Goal: Task Accomplishment & Management: Use online tool/utility

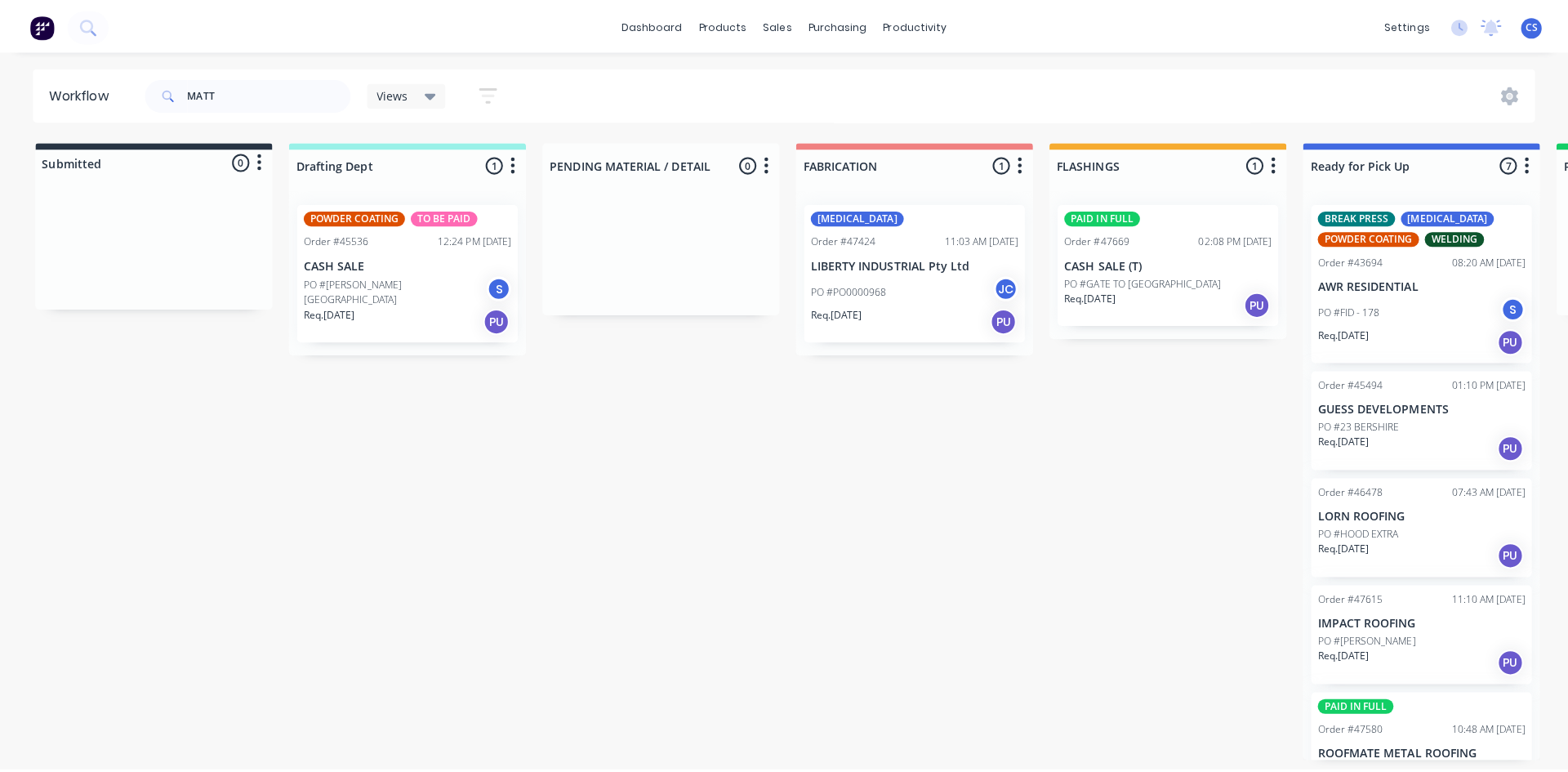
scroll to position [280, 0]
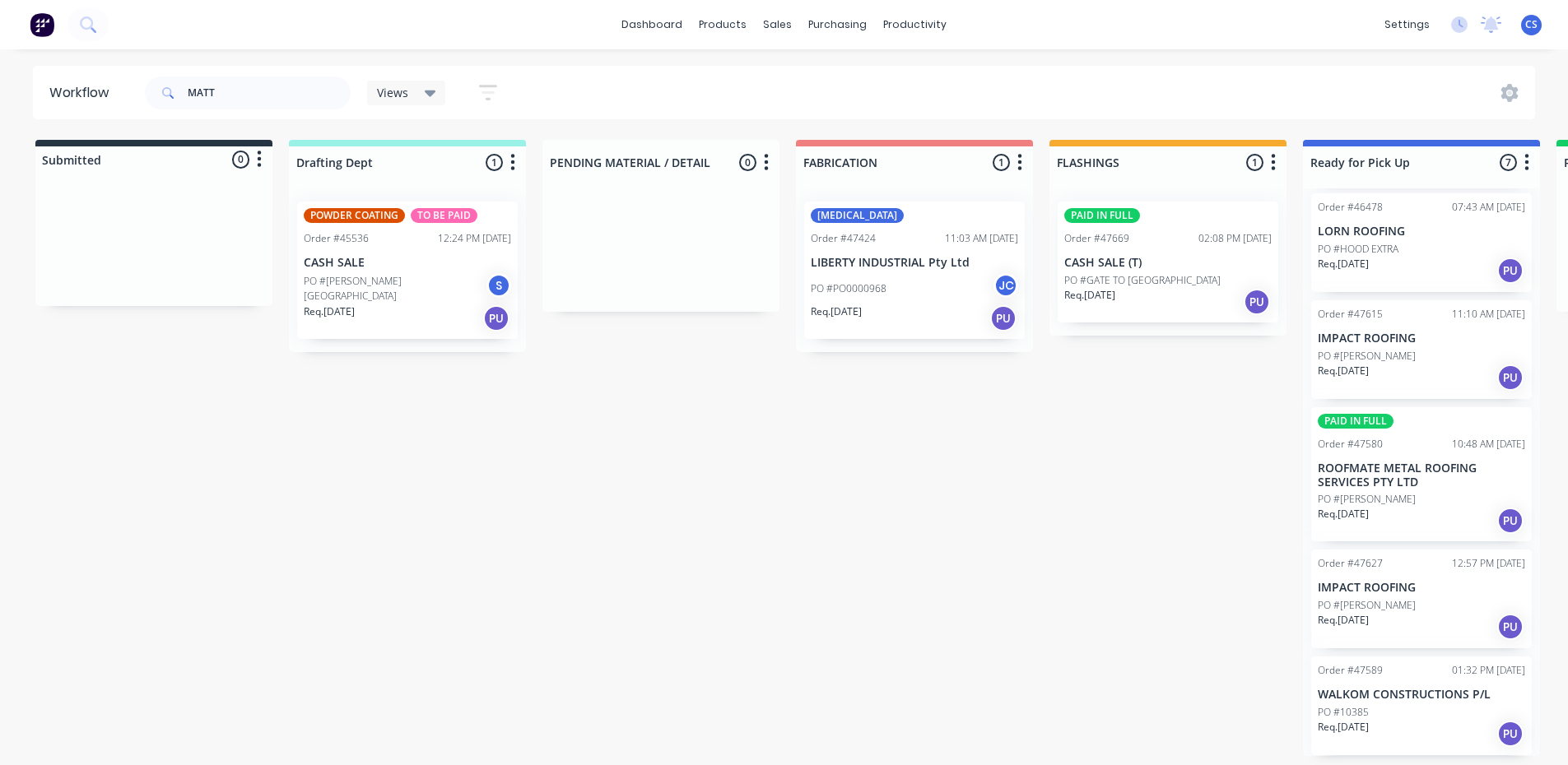
click at [1109, 589] on div "Submitted 0 Status colour #273444 hex #273444 Save Cancel Summaries Total order…" at bounding box center [1359, 448] width 2744 height 617
click at [276, 77] on input "MATT" at bounding box center [269, 92] width 163 height 33
click at [276, 76] on input "MATT" at bounding box center [269, 92] width 163 height 33
type input "skin"
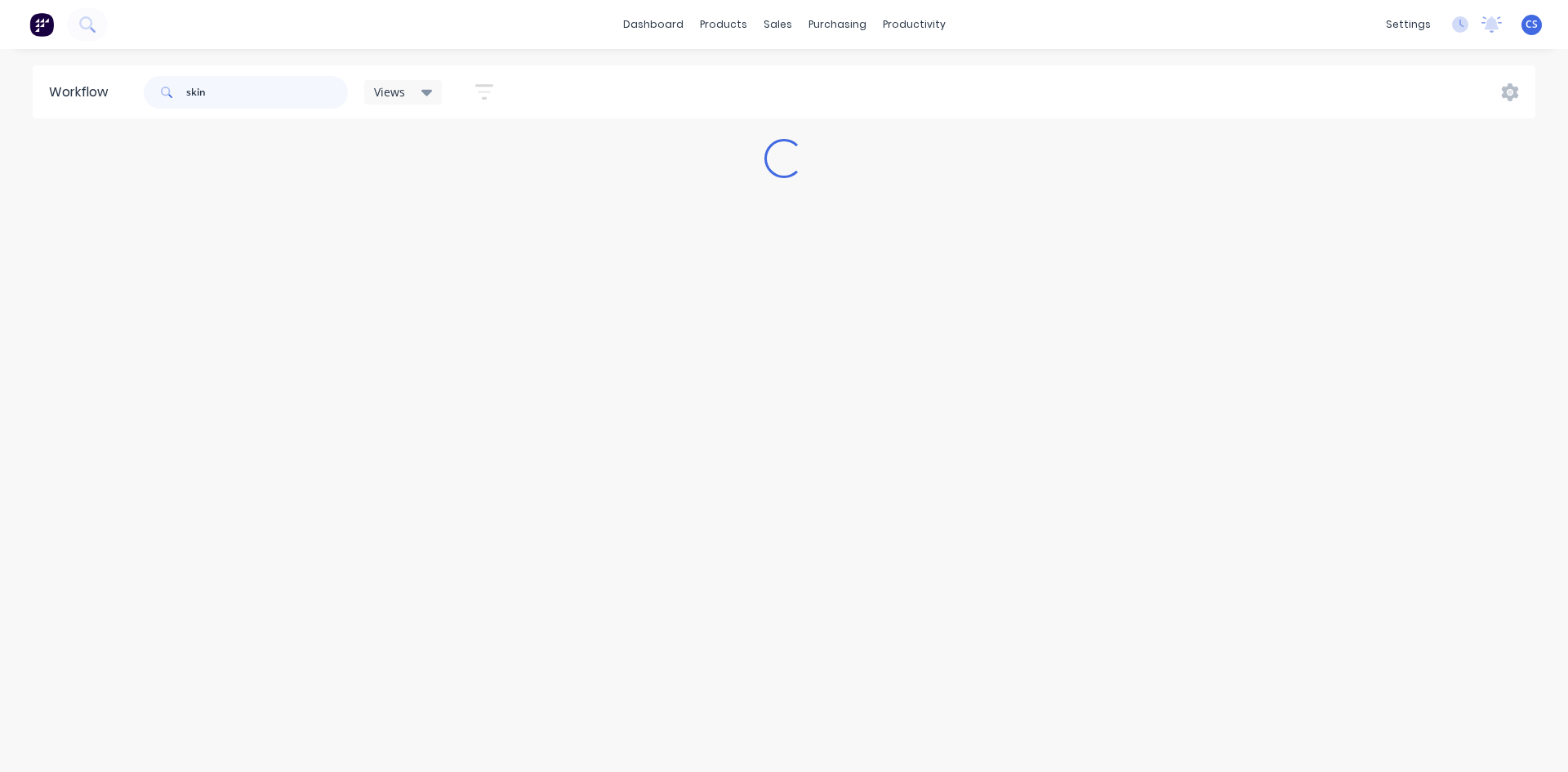
click at [258, 93] on input "skin" at bounding box center [267, 92] width 162 height 33
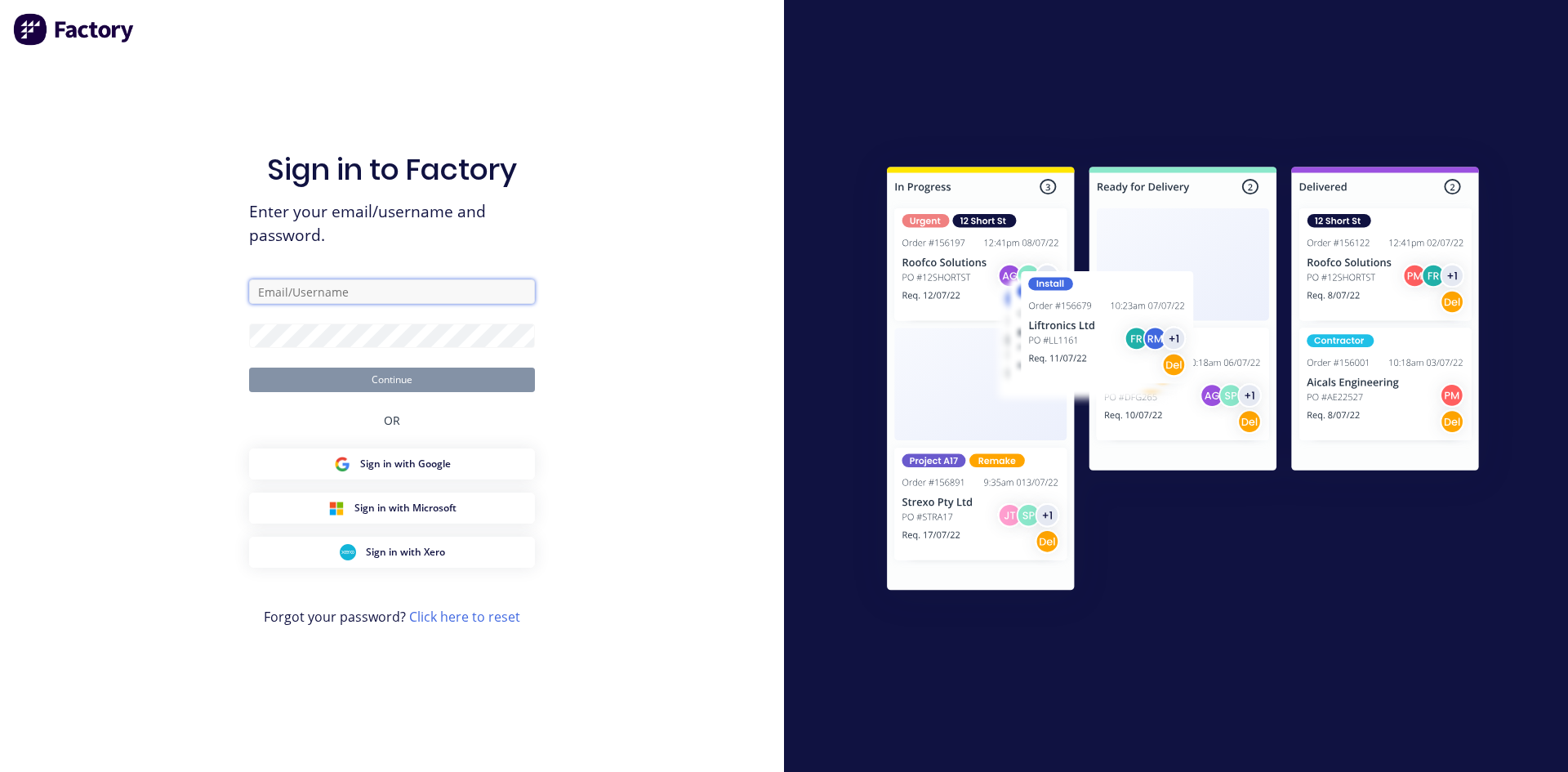
type input "[EMAIL_ADDRESS][DOMAIN_NAME]"
click at [406, 383] on button "Continue" at bounding box center [392, 380] width 286 height 24
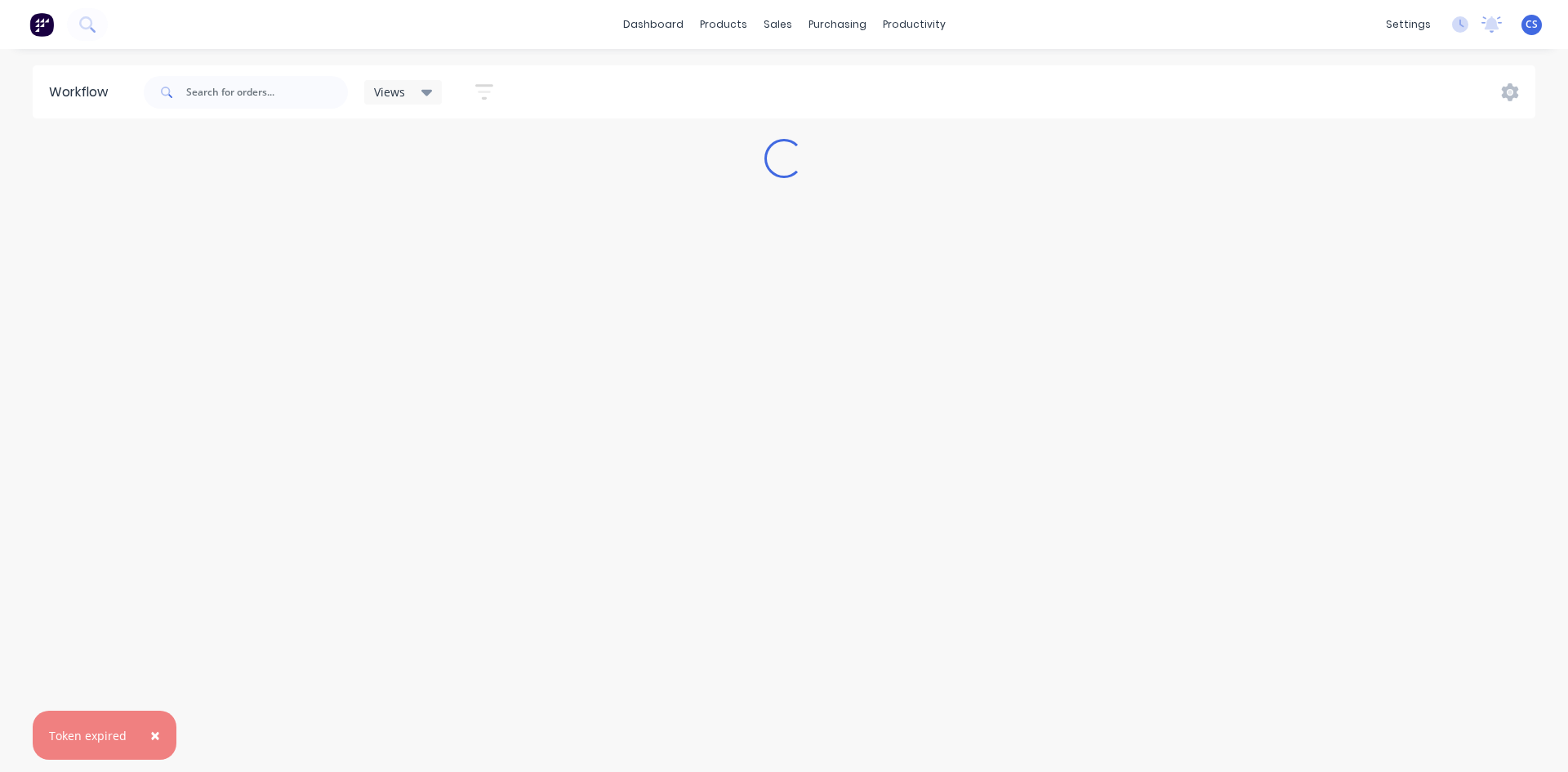
click at [254, 74] on div at bounding box center [246, 93] width 205 height 49
click at [244, 94] on input "text" at bounding box center [267, 92] width 162 height 33
click at [322, 98] on input "ski" at bounding box center [267, 92] width 162 height 33
type input "skin"
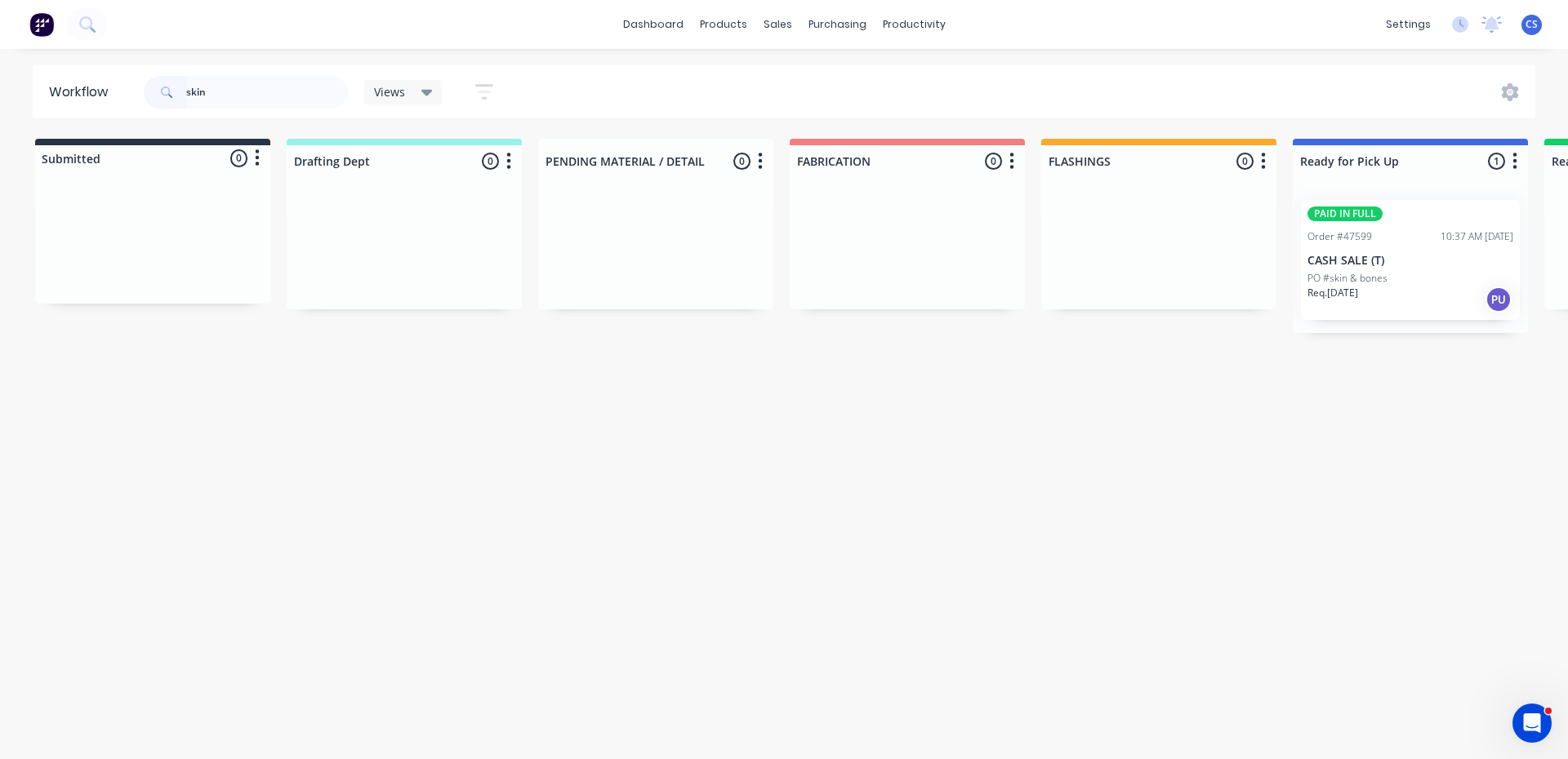
drag, startPoint x: 1326, startPoint y: 523, endPoint x: 1342, endPoint y: 505, distance: 24.1
click at [1326, 523] on div "Workflow skin Views Save new view None (Default) edit Nilesh edit Production ed…" at bounding box center [784, 396] width 1568 height 661
click at [1399, 305] on div "Req. [DATE] PU" at bounding box center [1411, 300] width 206 height 28
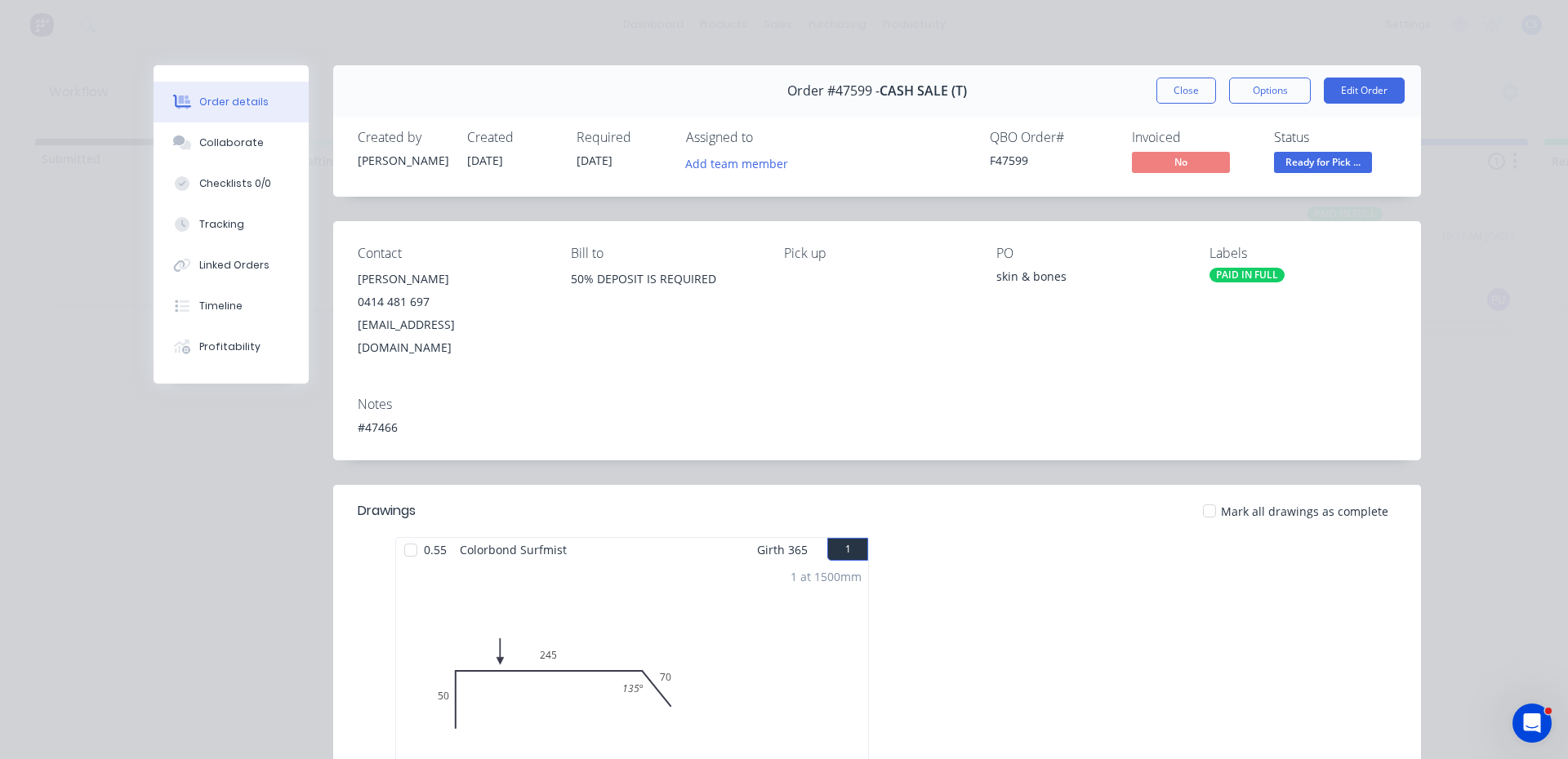
scroll to position [163, 0]
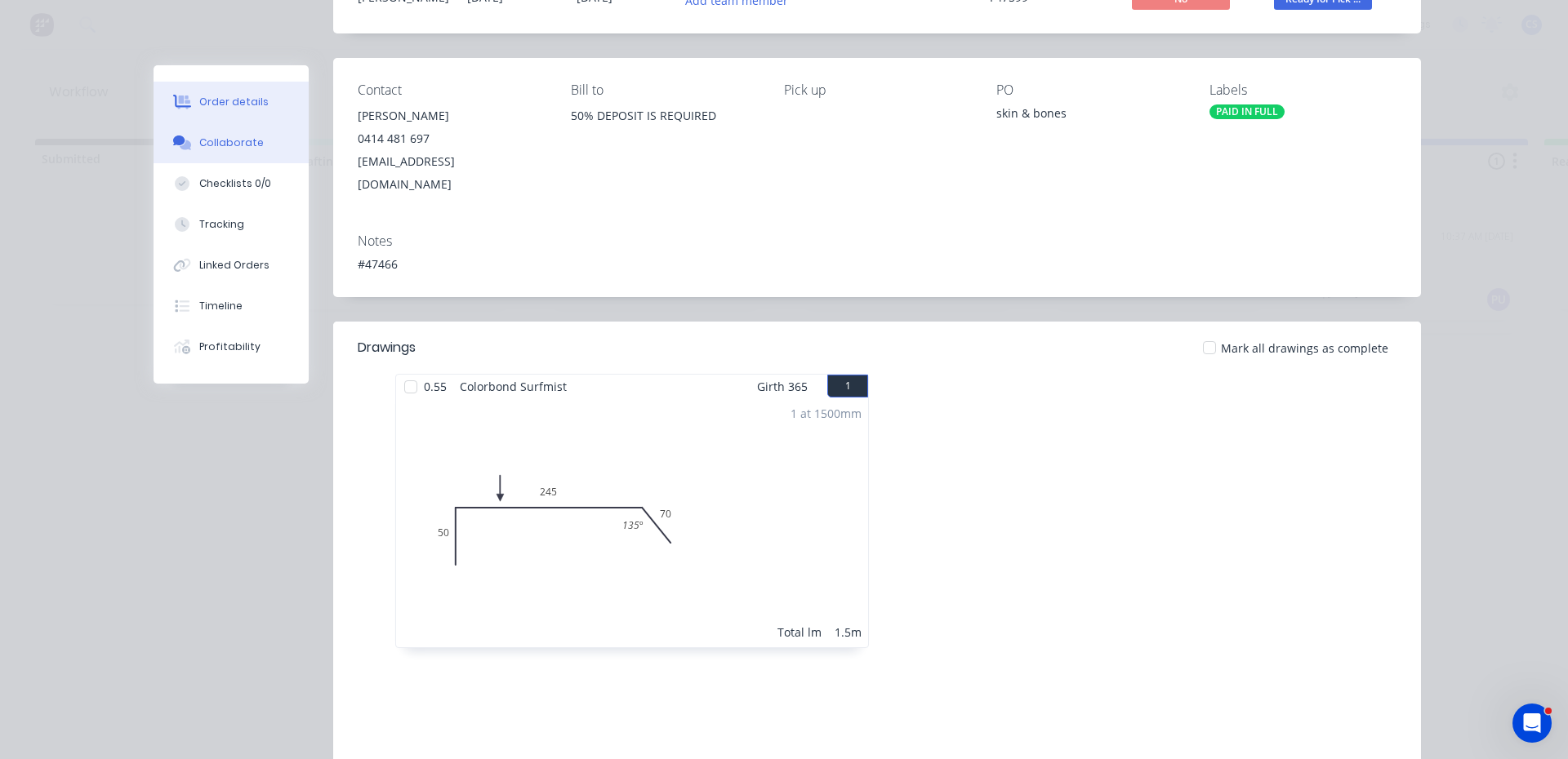
click at [233, 148] on div "Collaborate" at bounding box center [231, 142] width 65 height 14
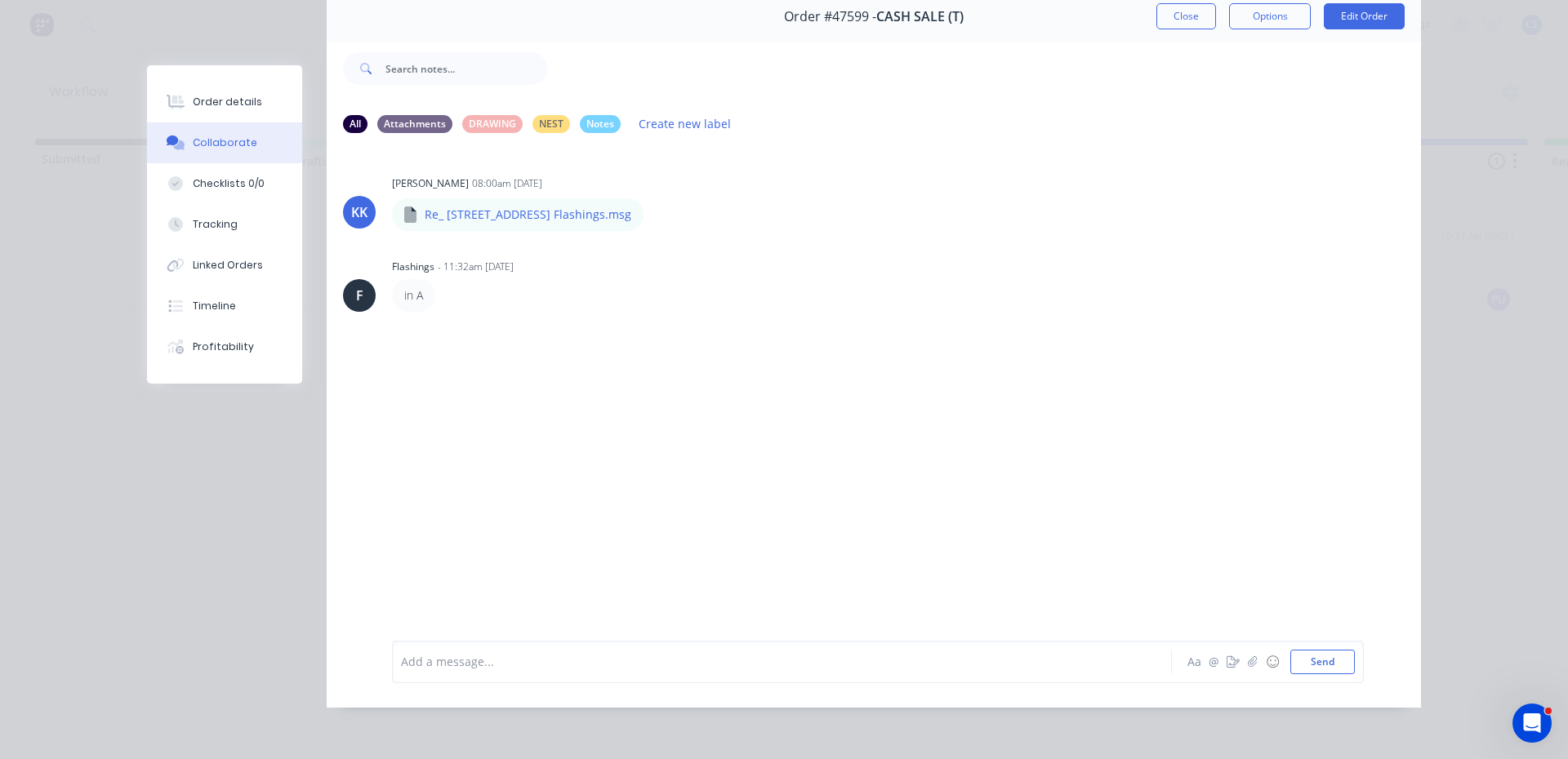
scroll to position [87, 0]
click at [1228, 667] on icon "button" at bounding box center [1234, 662] width 13 height 12
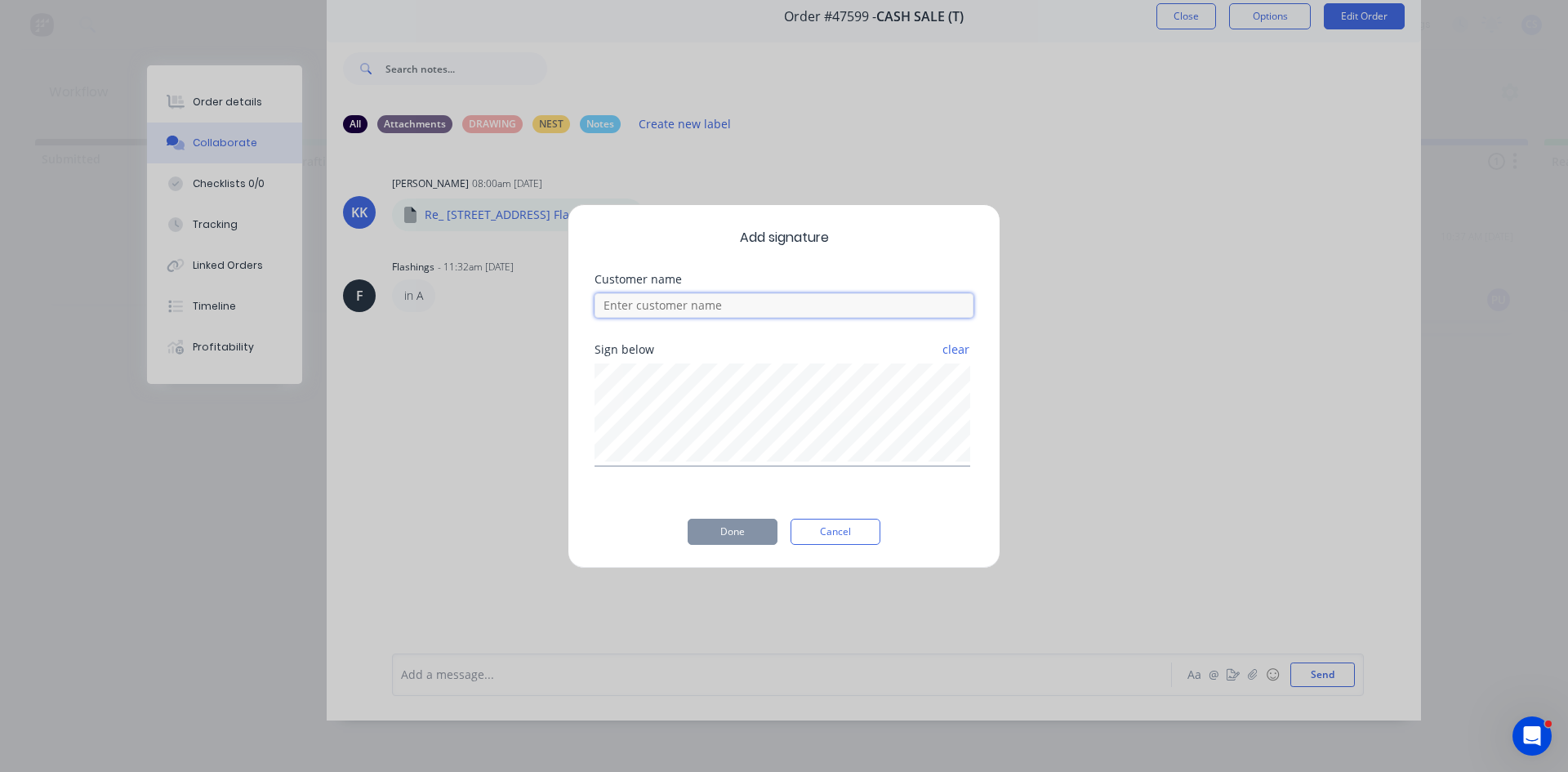
click at [646, 303] on input at bounding box center [784, 305] width 379 height 24
type input "Kieren"
click at [731, 535] on button "Done" at bounding box center [732, 531] width 90 height 26
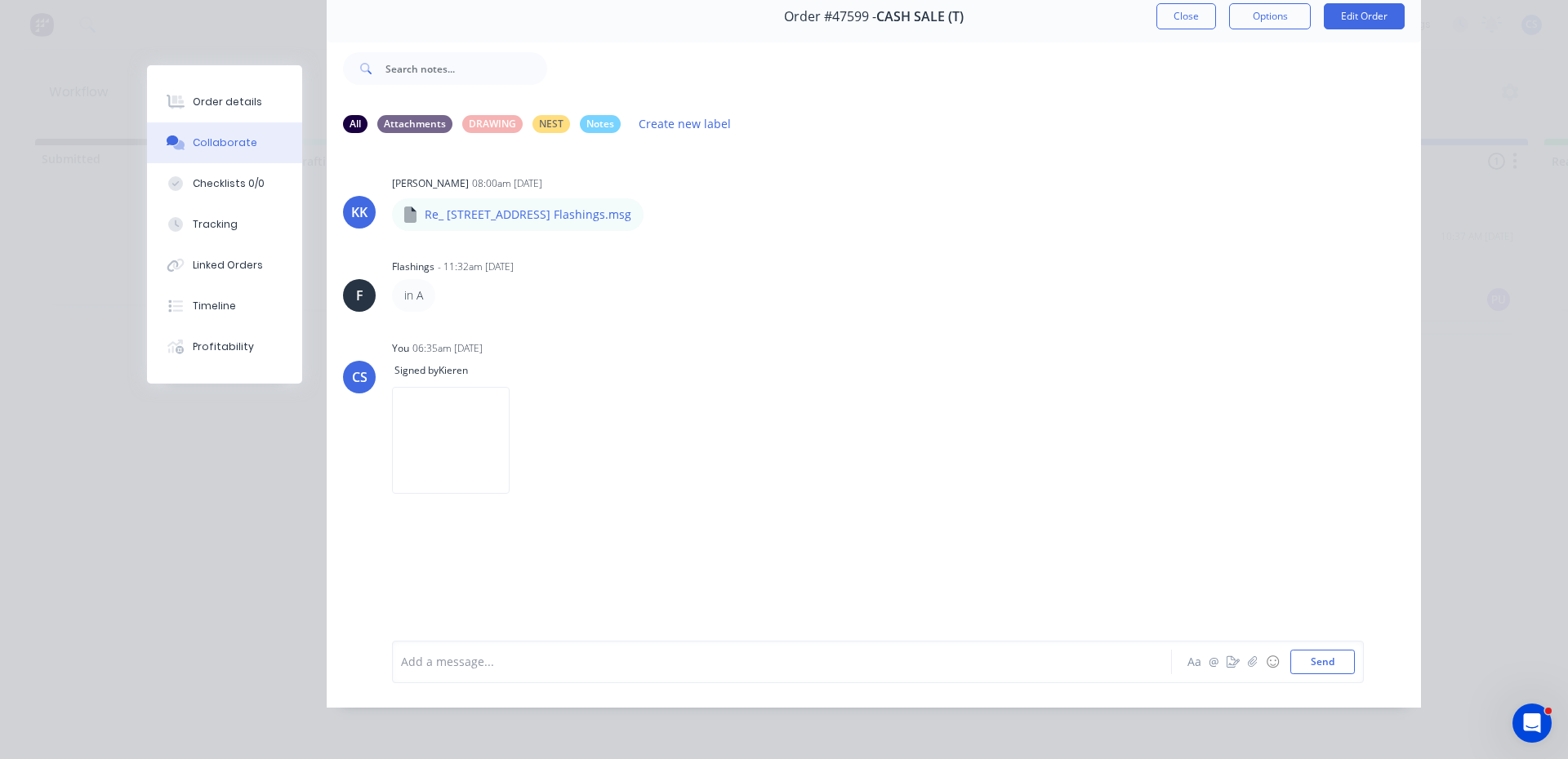
drag, startPoint x: 1317, startPoint y: 677, endPoint x: 1291, endPoint y: 329, distance: 349.0
click at [1291, 329] on div "All Attachments DRAWING NEST Notes Create new label KK [PERSON_NAME] 08:00am [D…" at bounding box center [874, 404] width 1094 height 606
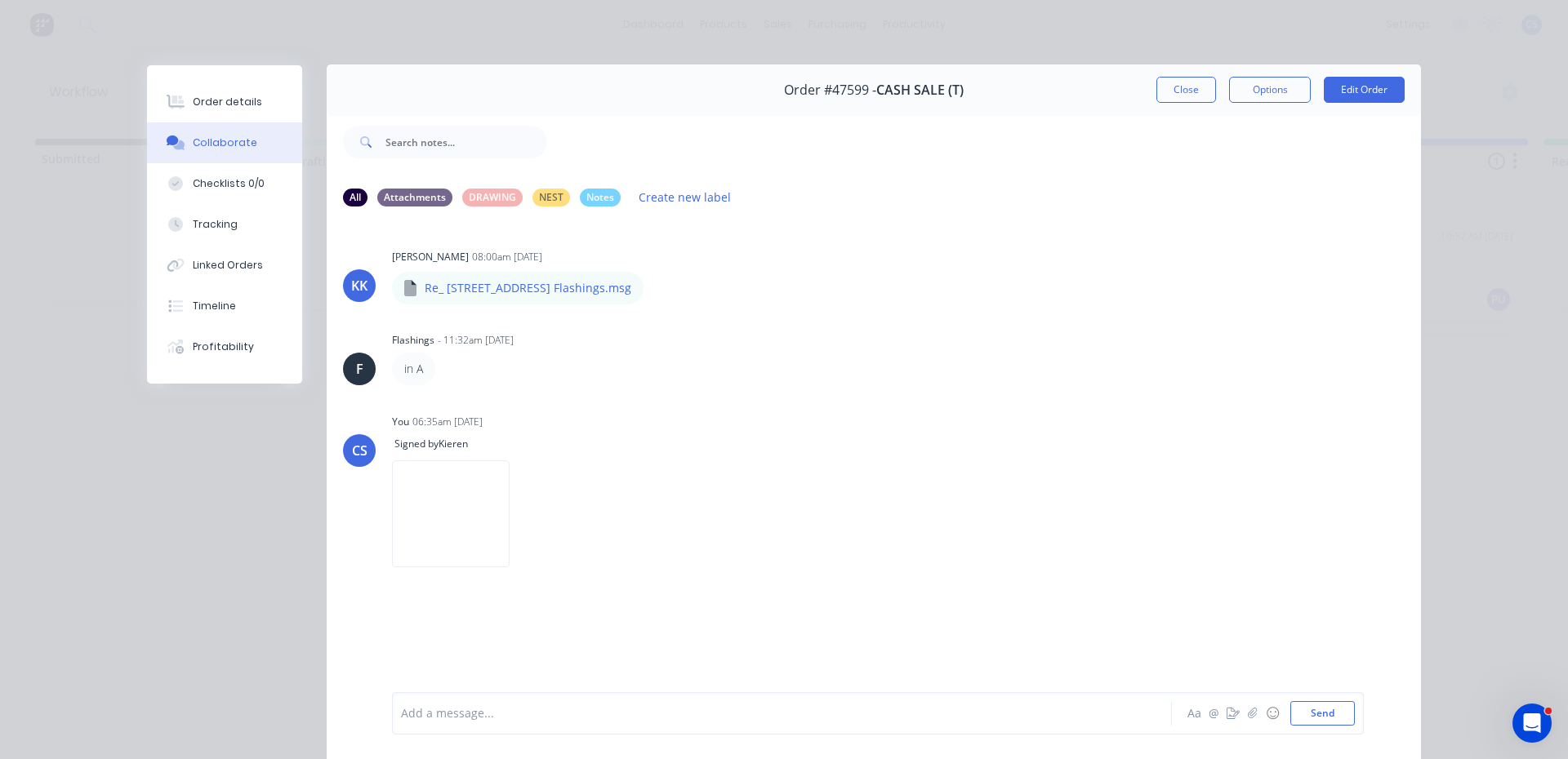
scroll to position [0, 0]
click at [193, 104] on div "Order details" at bounding box center [227, 102] width 69 height 14
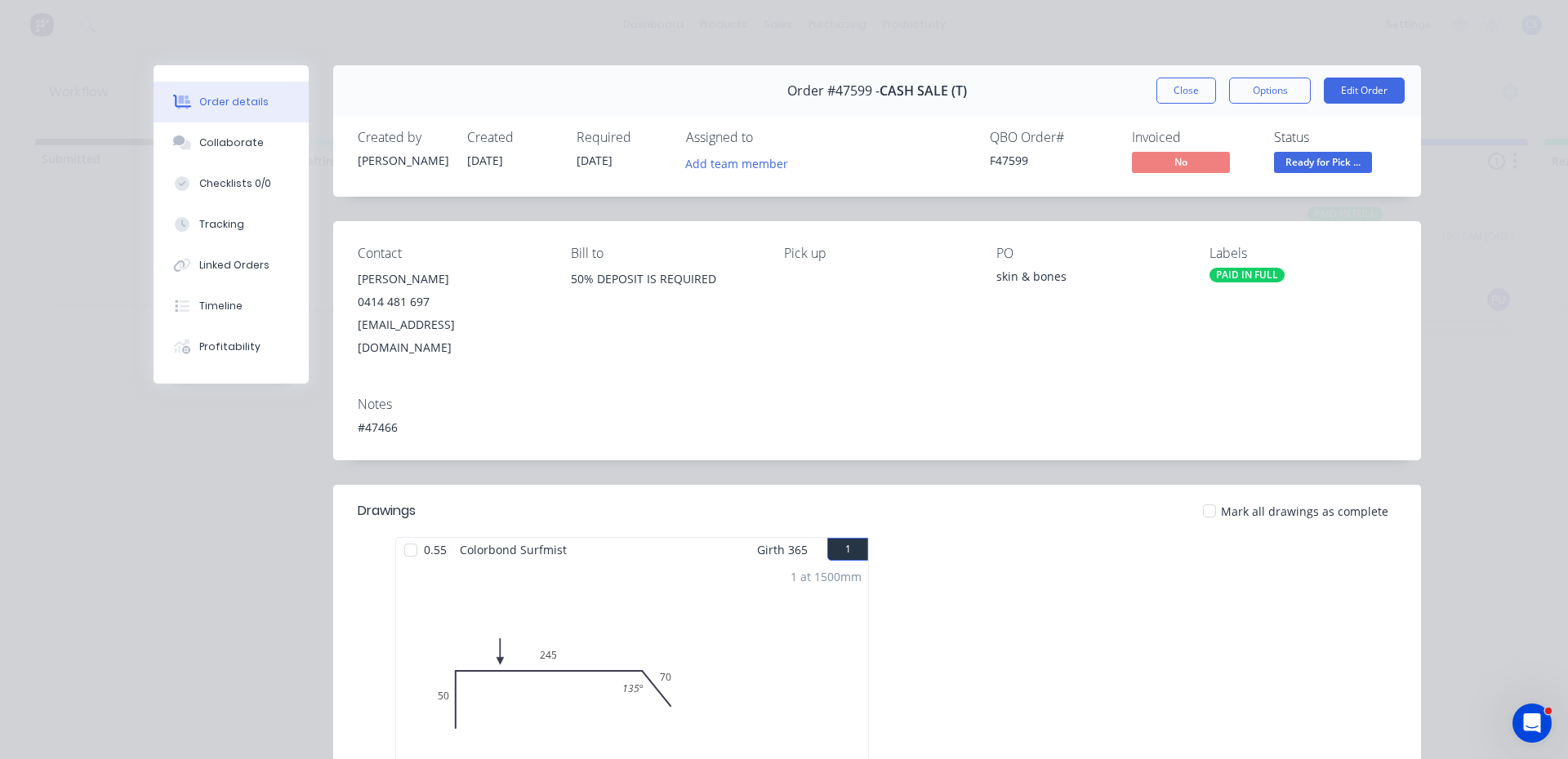
drag, startPoint x: 1380, startPoint y: 87, endPoint x: 1365, endPoint y: 170, distance: 84.3
click at [1365, 170] on div "Order #47599 - CASH SALE (T) Close Options Edit Order Created by [PERSON_NAME] …" at bounding box center [787, 574] width 1268 height 1017
click at [217, 87] on button "Order details" at bounding box center [231, 102] width 155 height 41
click at [1179, 81] on button "Close" at bounding box center [1186, 90] width 60 height 26
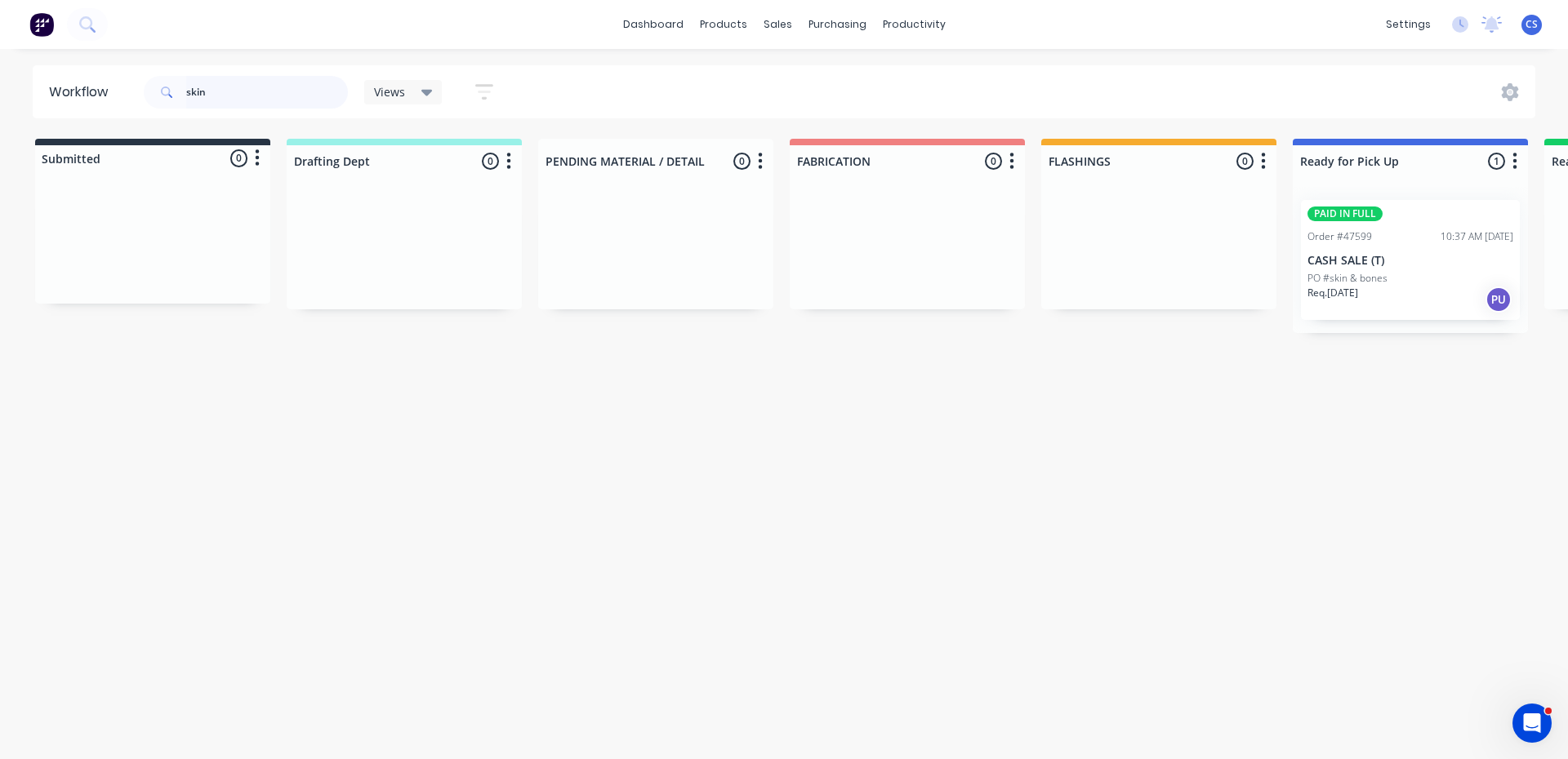
click at [221, 94] on input "skin" at bounding box center [267, 92] width 162 height 33
type input "lorn"
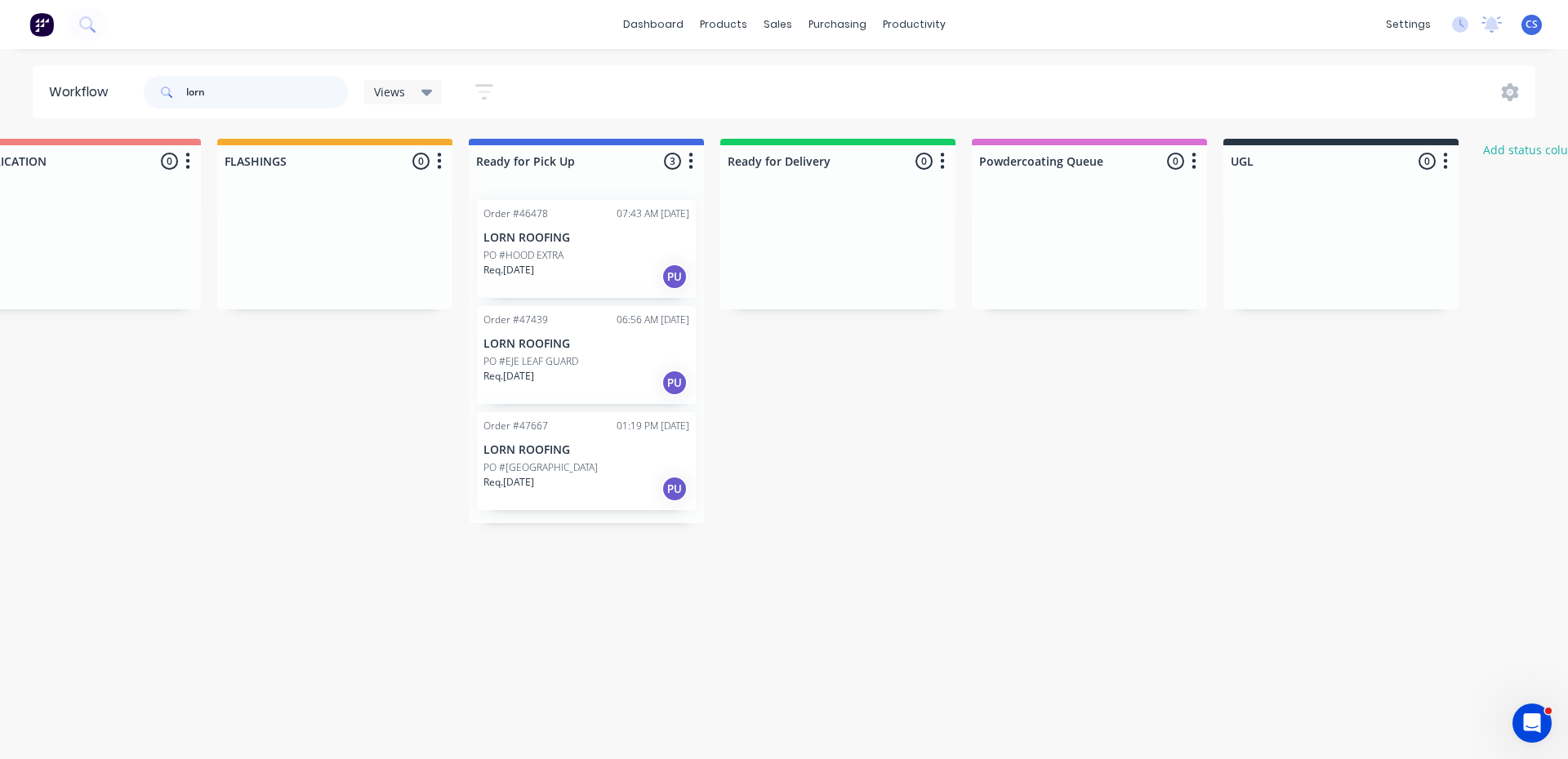
scroll to position [0, 837]
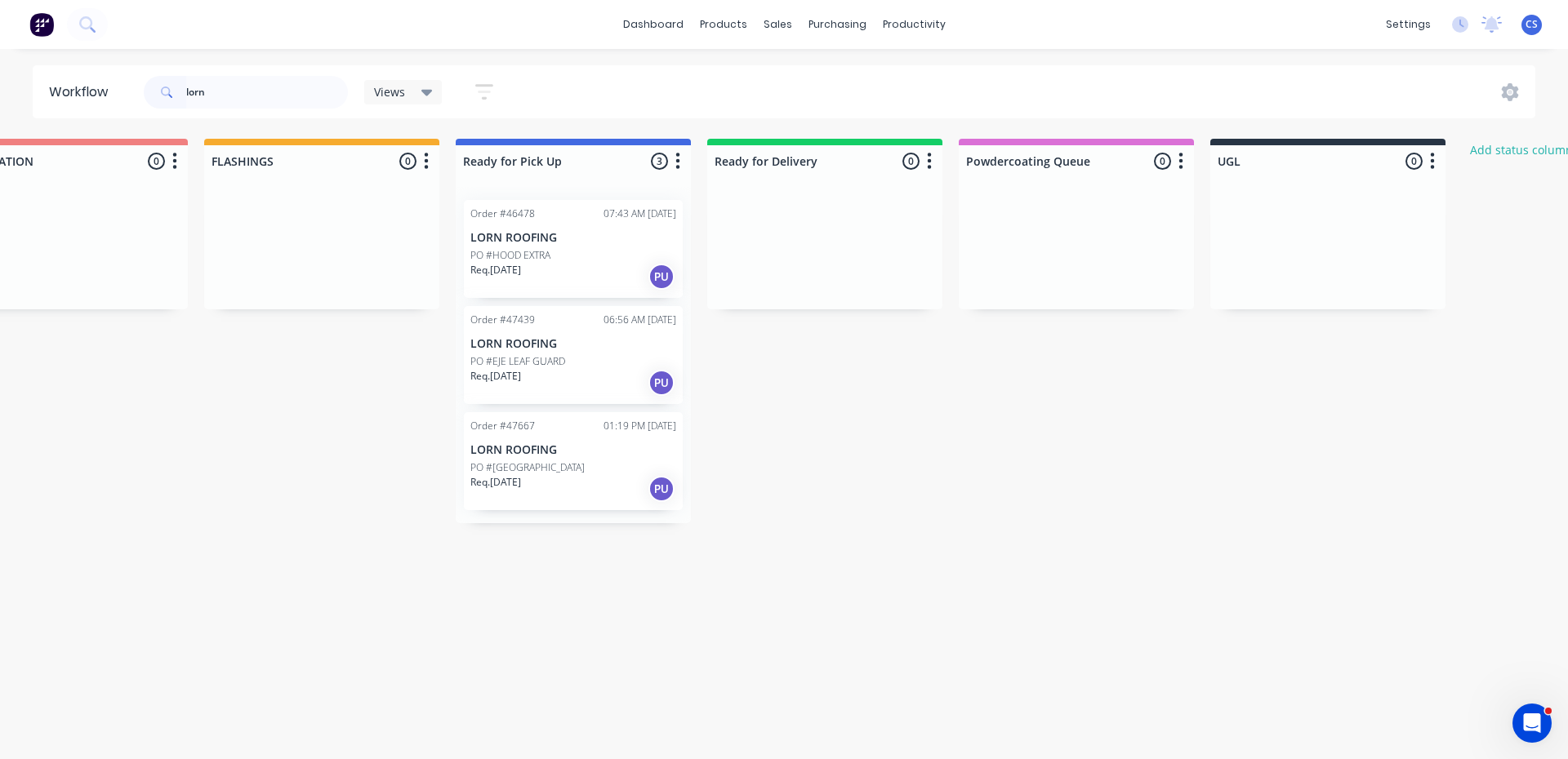
click at [573, 462] on div "PO #[GEOGRAPHIC_DATA]" at bounding box center [573, 467] width 206 height 14
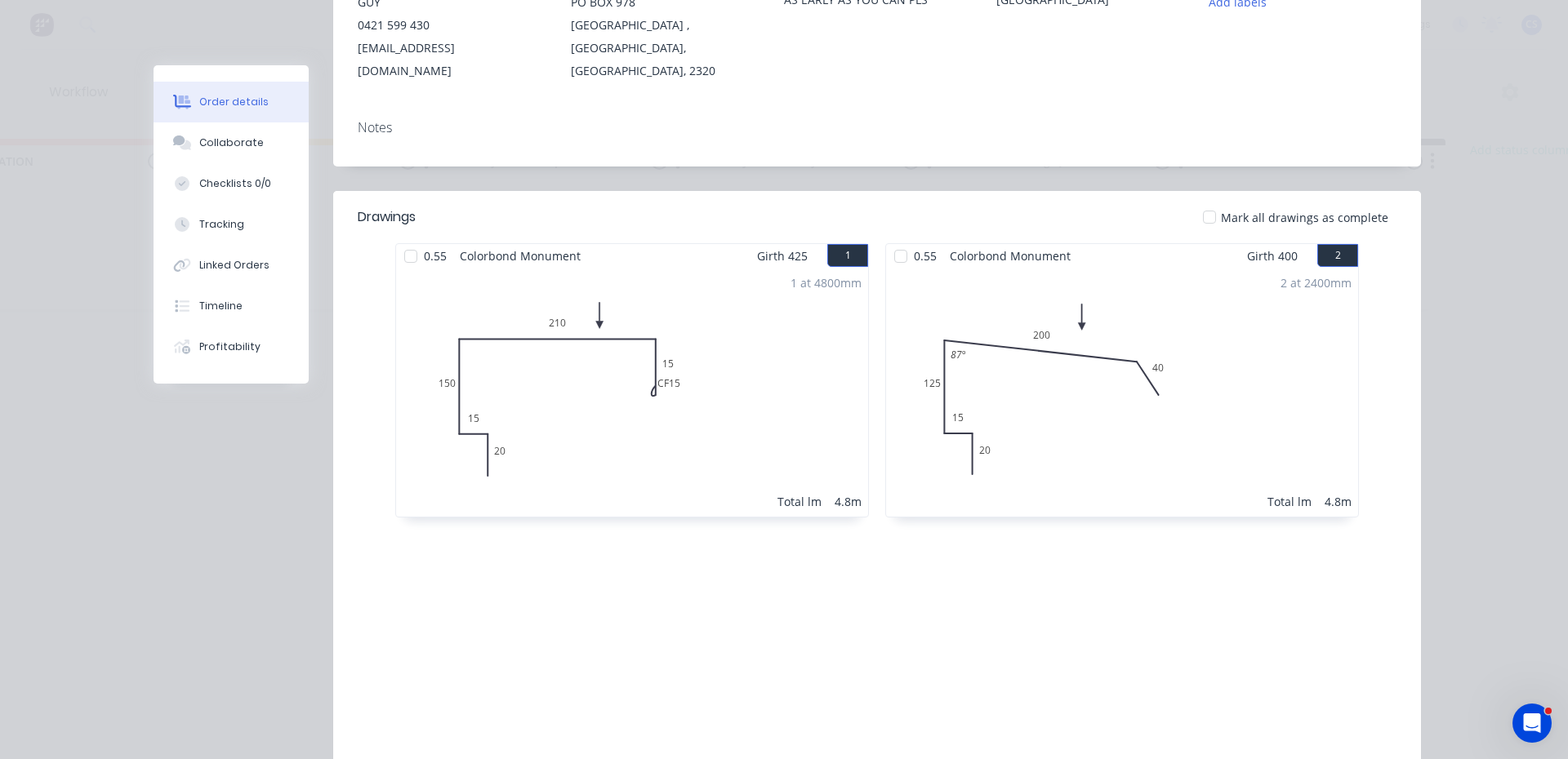
scroll to position [335, 0]
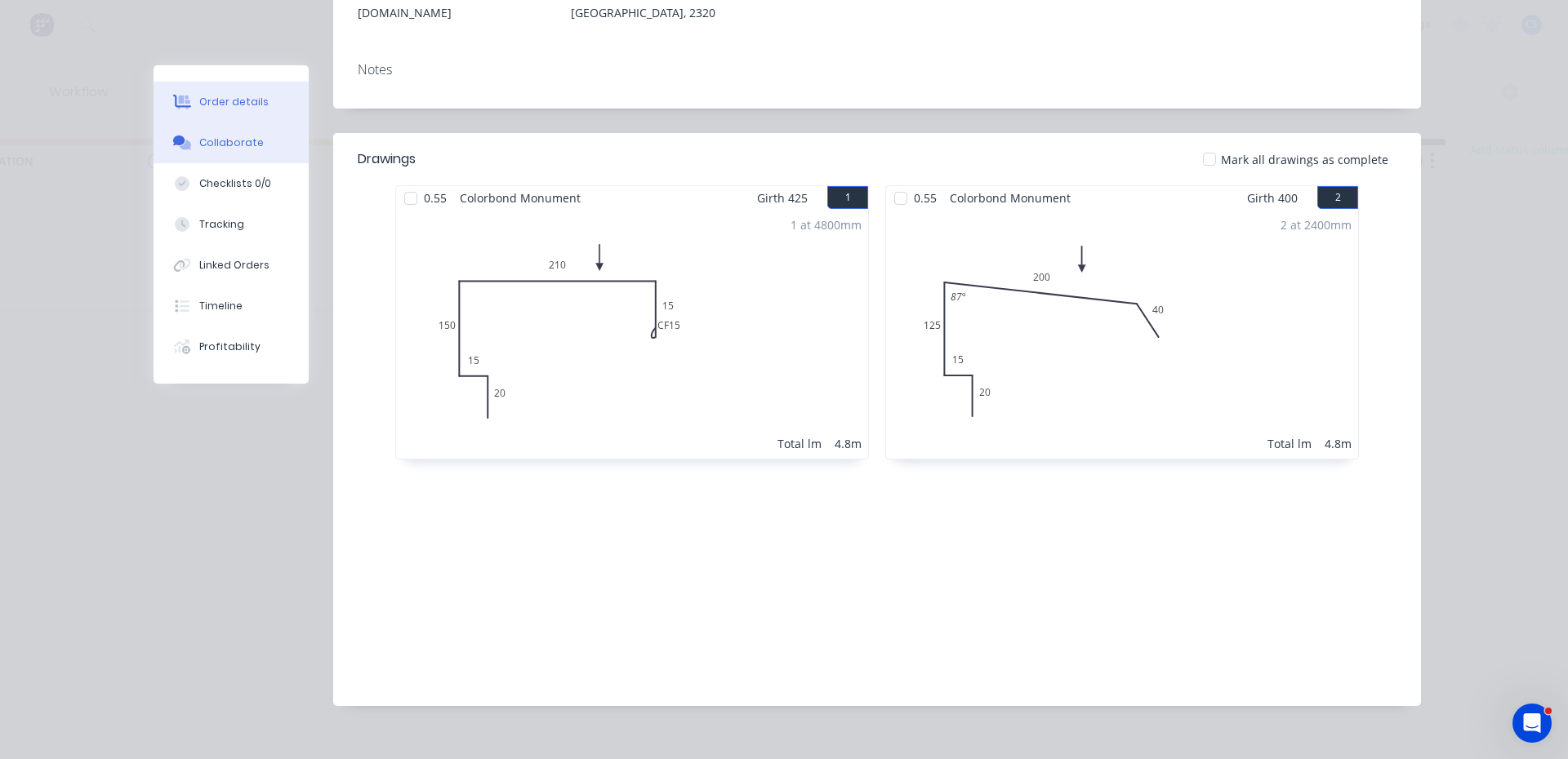
click at [249, 160] on button "Collaborate" at bounding box center [231, 143] width 155 height 41
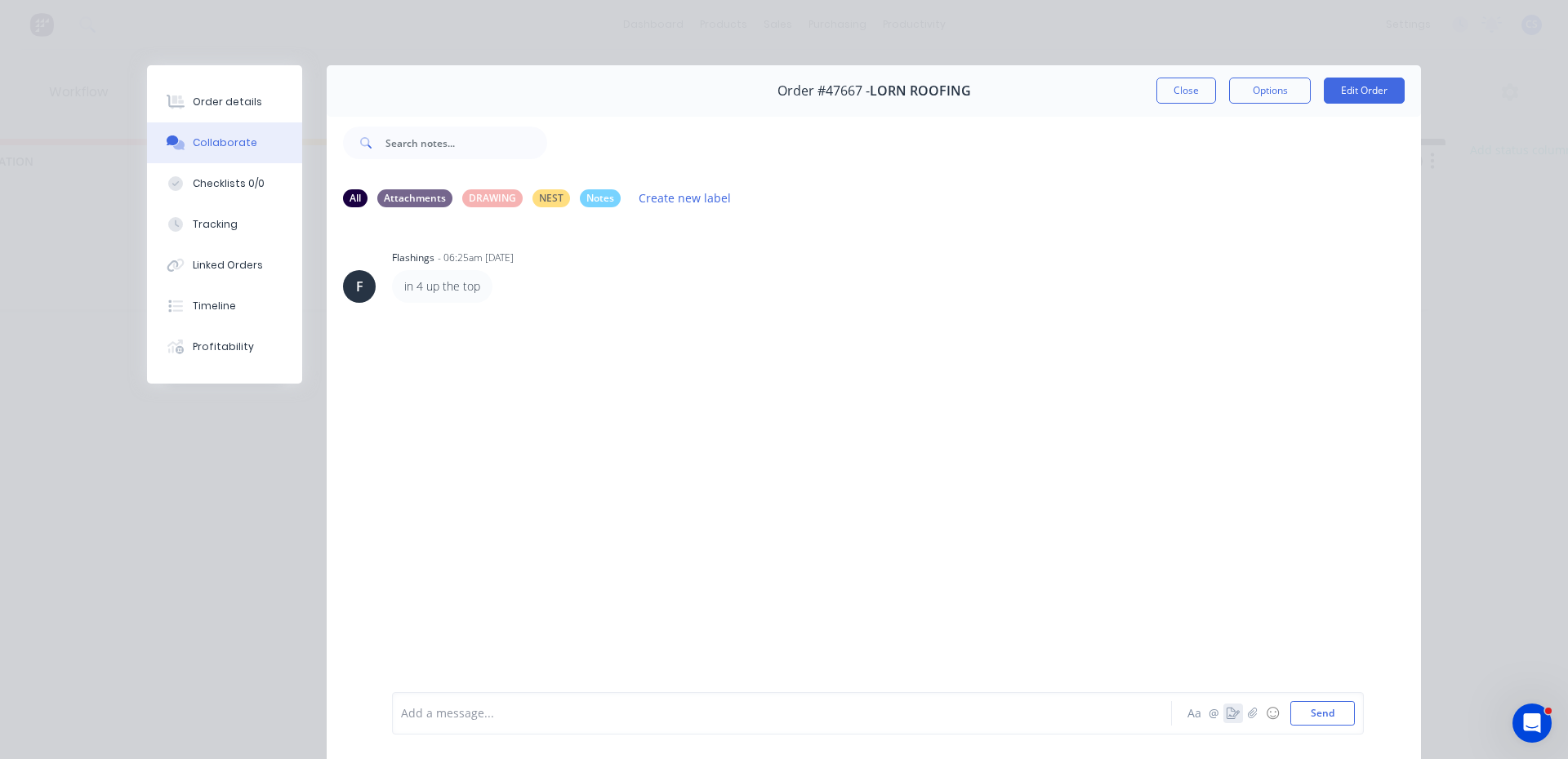
click at [1230, 719] on icon "button" at bounding box center [1234, 714] width 13 height 12
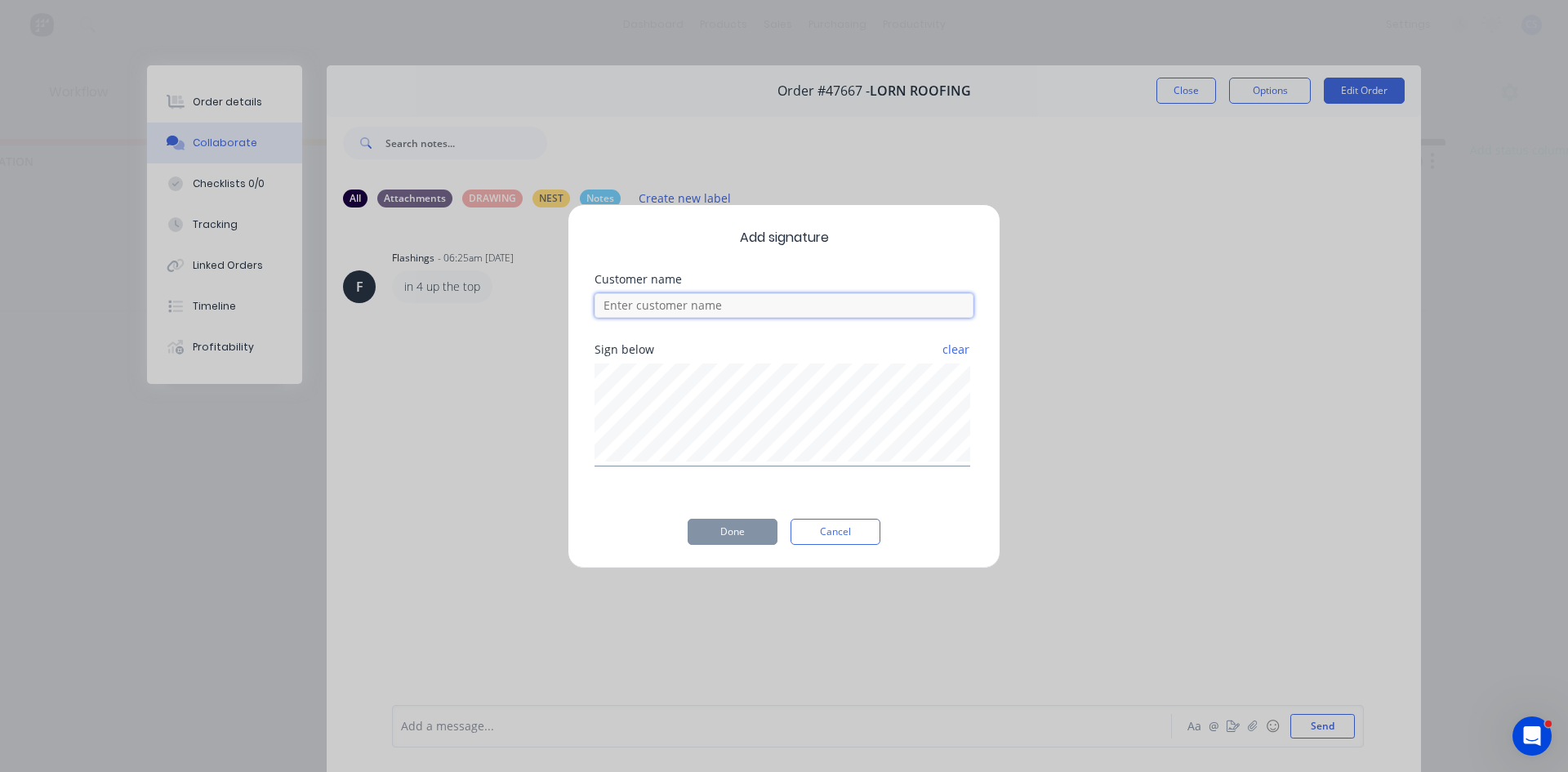
click at [816, 311] on input at bounding box center [784, 305] width 379 height 24
type input "K"
type input "Guy"
click at [724, 526] on button "Done" at bounding box center [732, 531] width 90 height 26
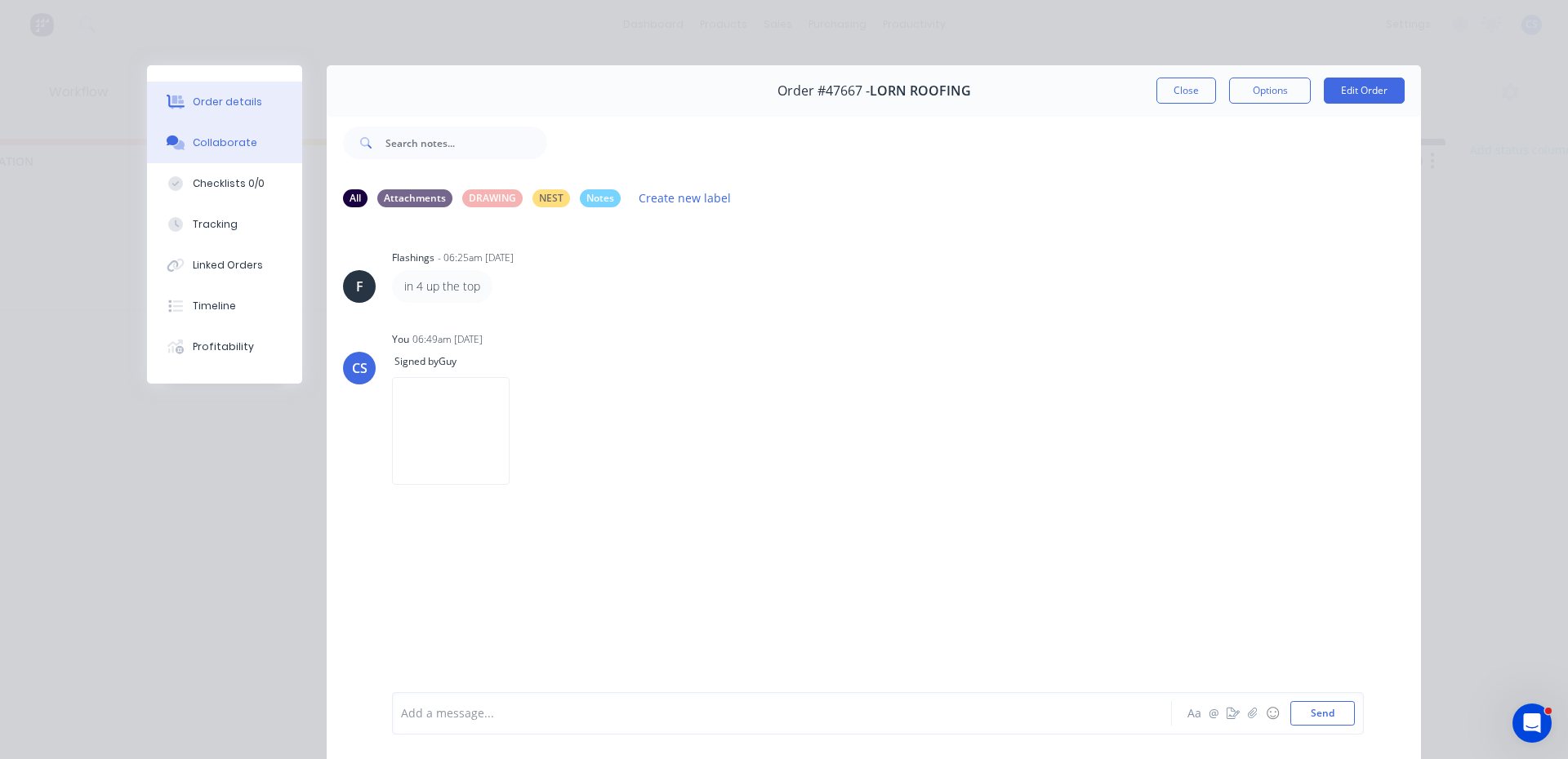
click at [176, 97] on icon at bounding box center [178, 103] width 13 height 13
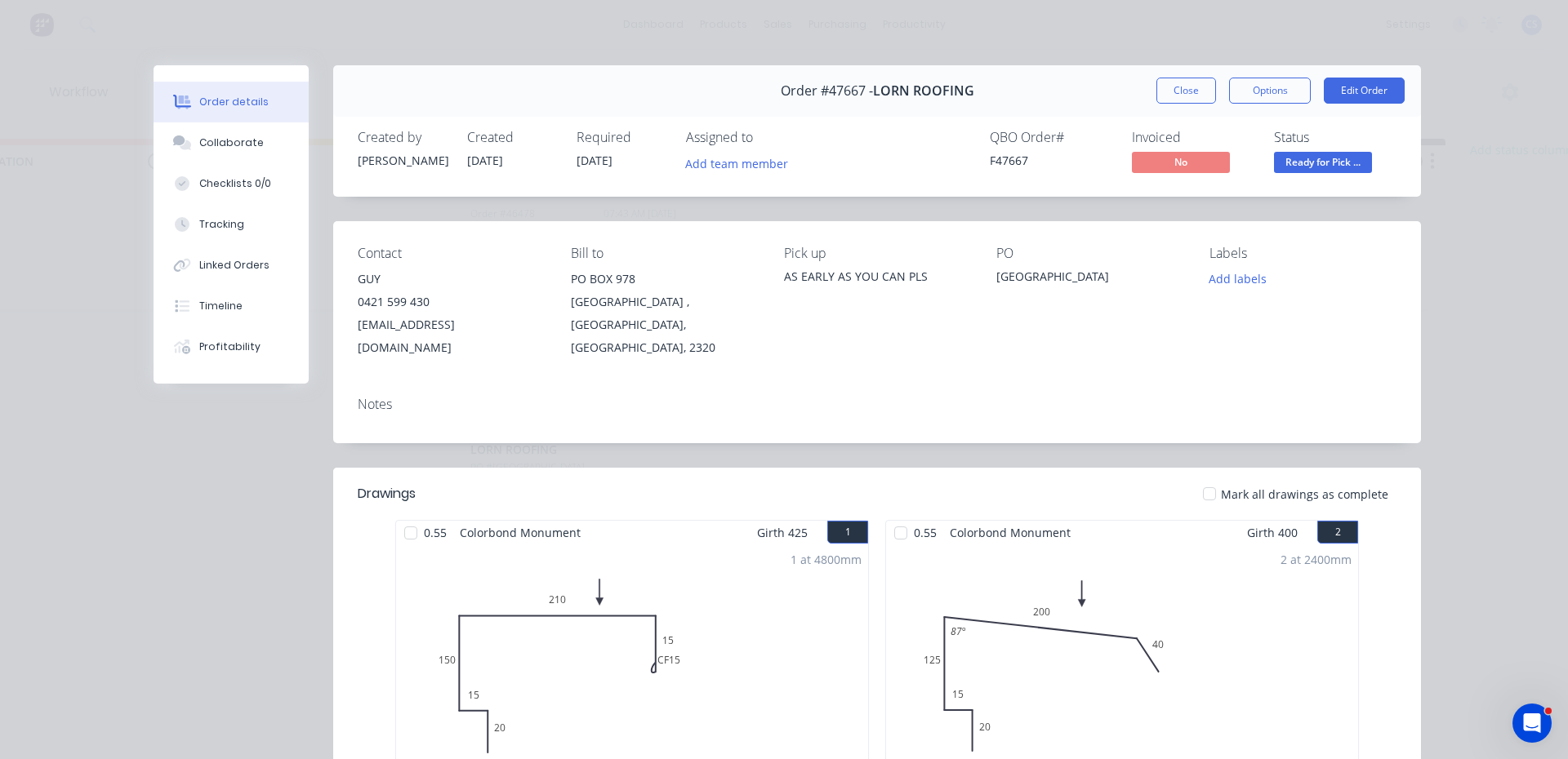
click at [178, 97] on icon at bounding box center [184, 103] width 13 height 13
click at [176, 150] on icon at bounding box center [183, 142] width 19 height 14
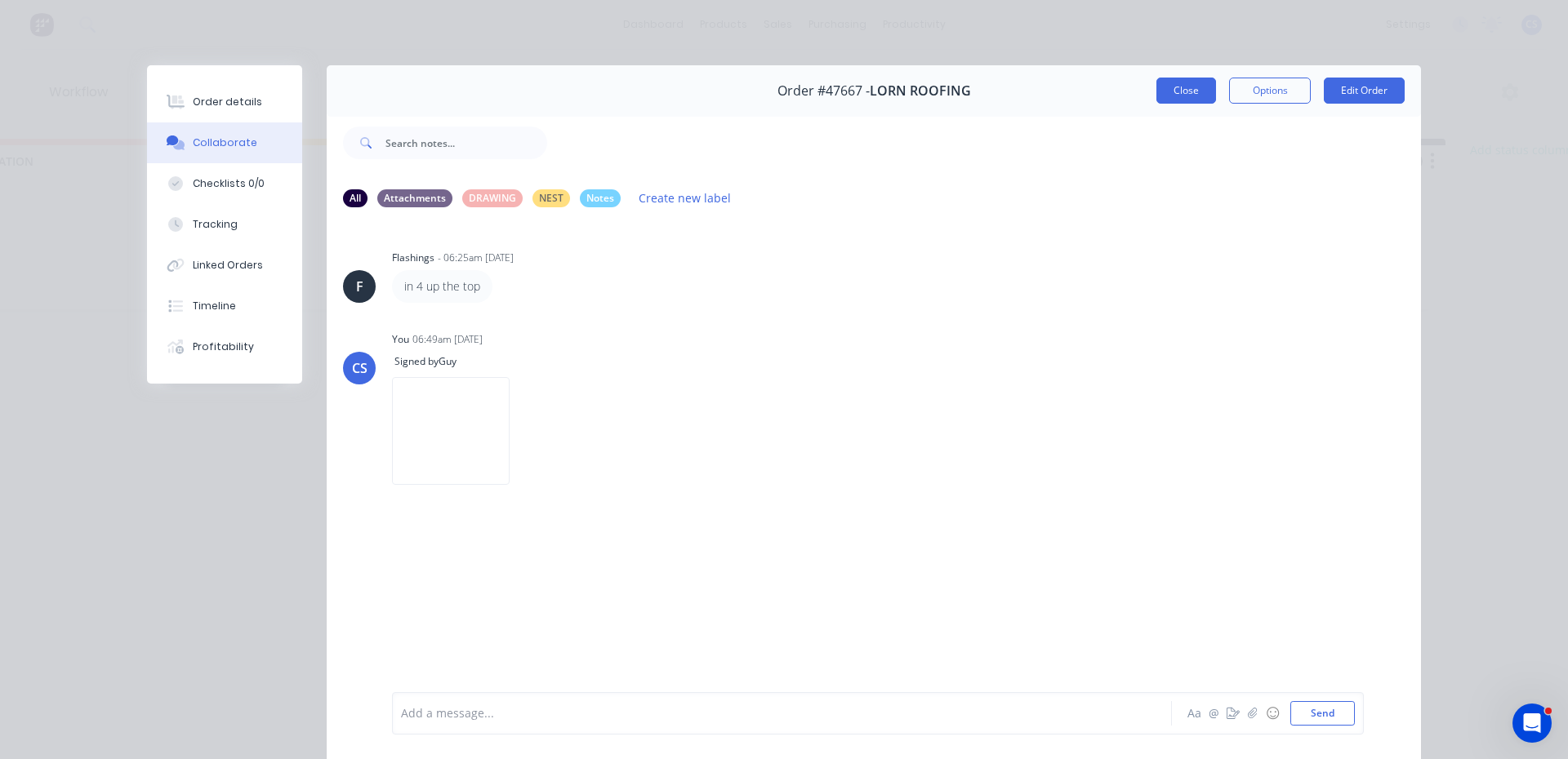
click at [1202, 97] on button "Close" at bounding box center [1186, 90] width 60 height 26
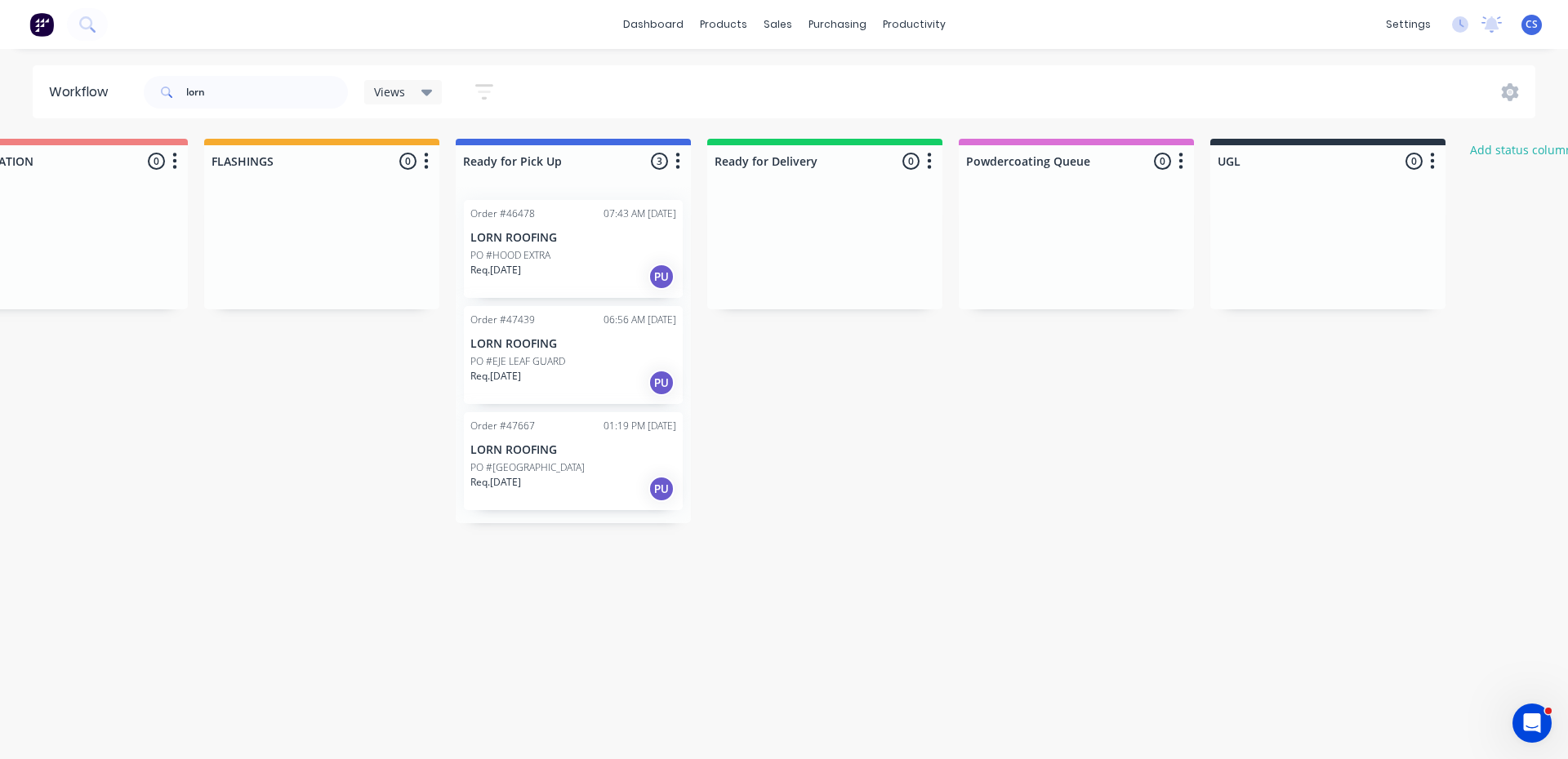
click at [579, 480] on div "Req. [DATE] PU" at bounding box center [573, 489] width 206 height 28
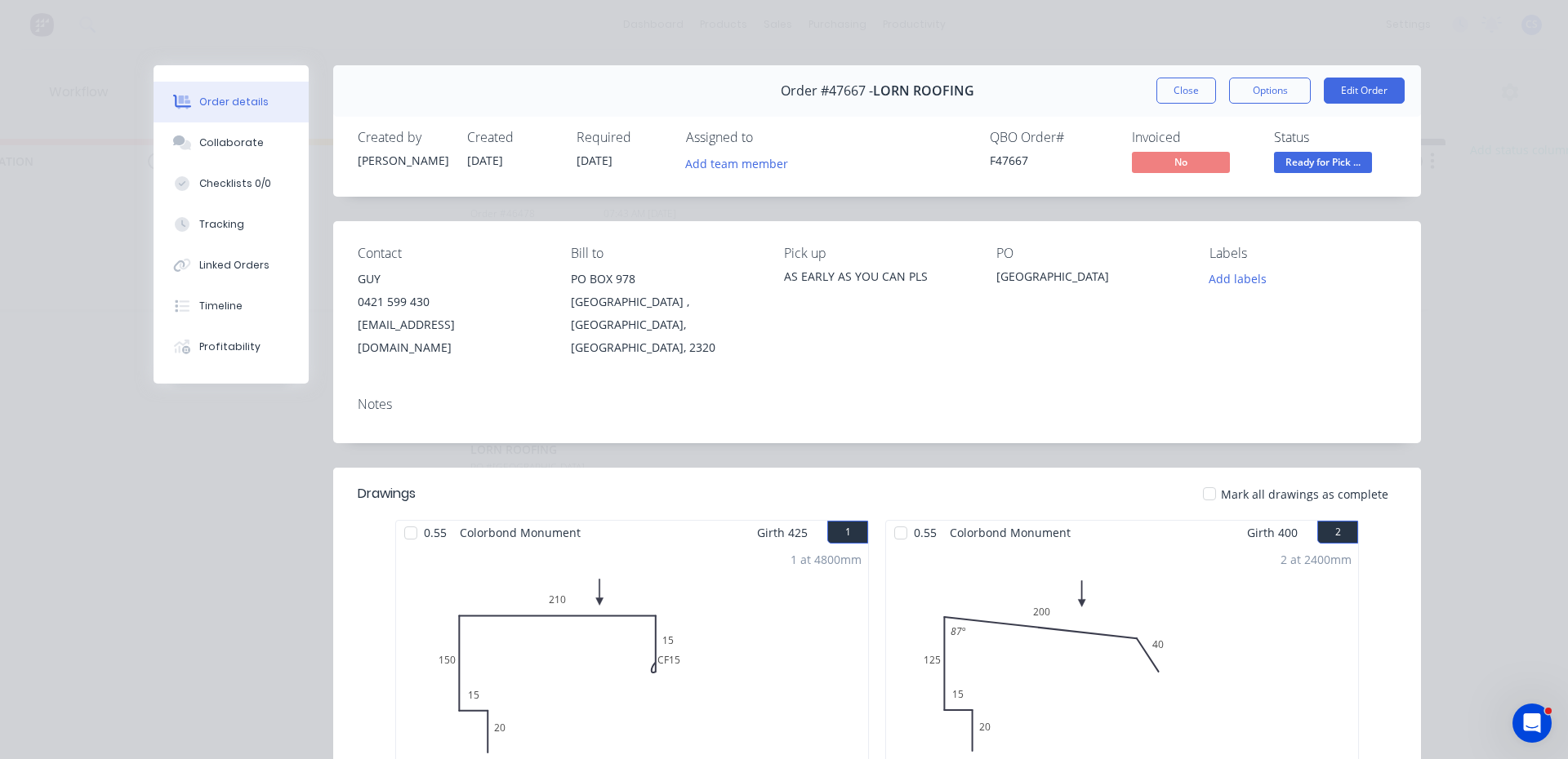
click at [1335, 177] on button "Ready for Pick ..." at bounding box center [1323, 163] width 98 height 24
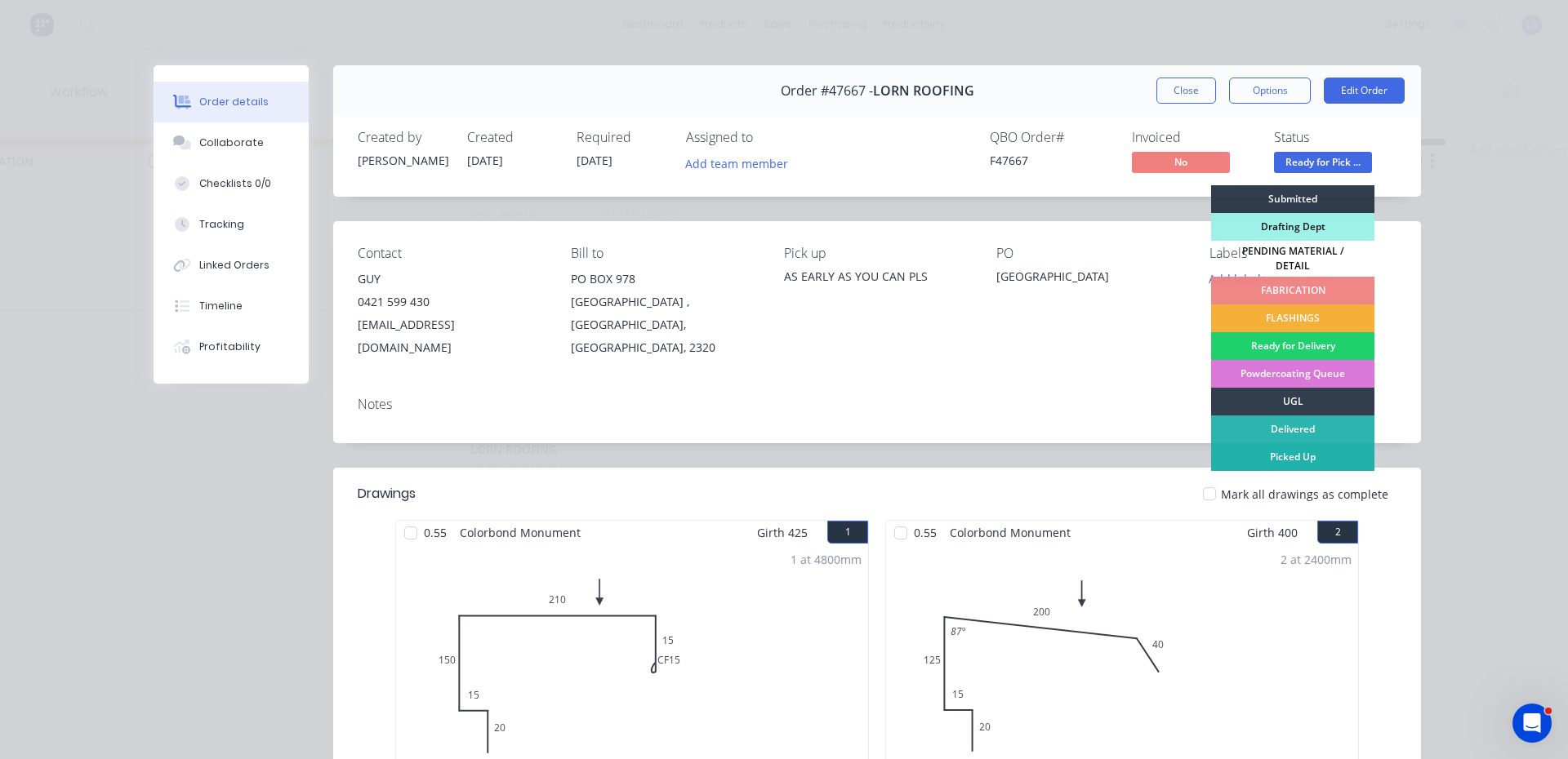
click at [1282, 455] on div "Picked Up" at bounding box center [1293, 457] width 163 height 28
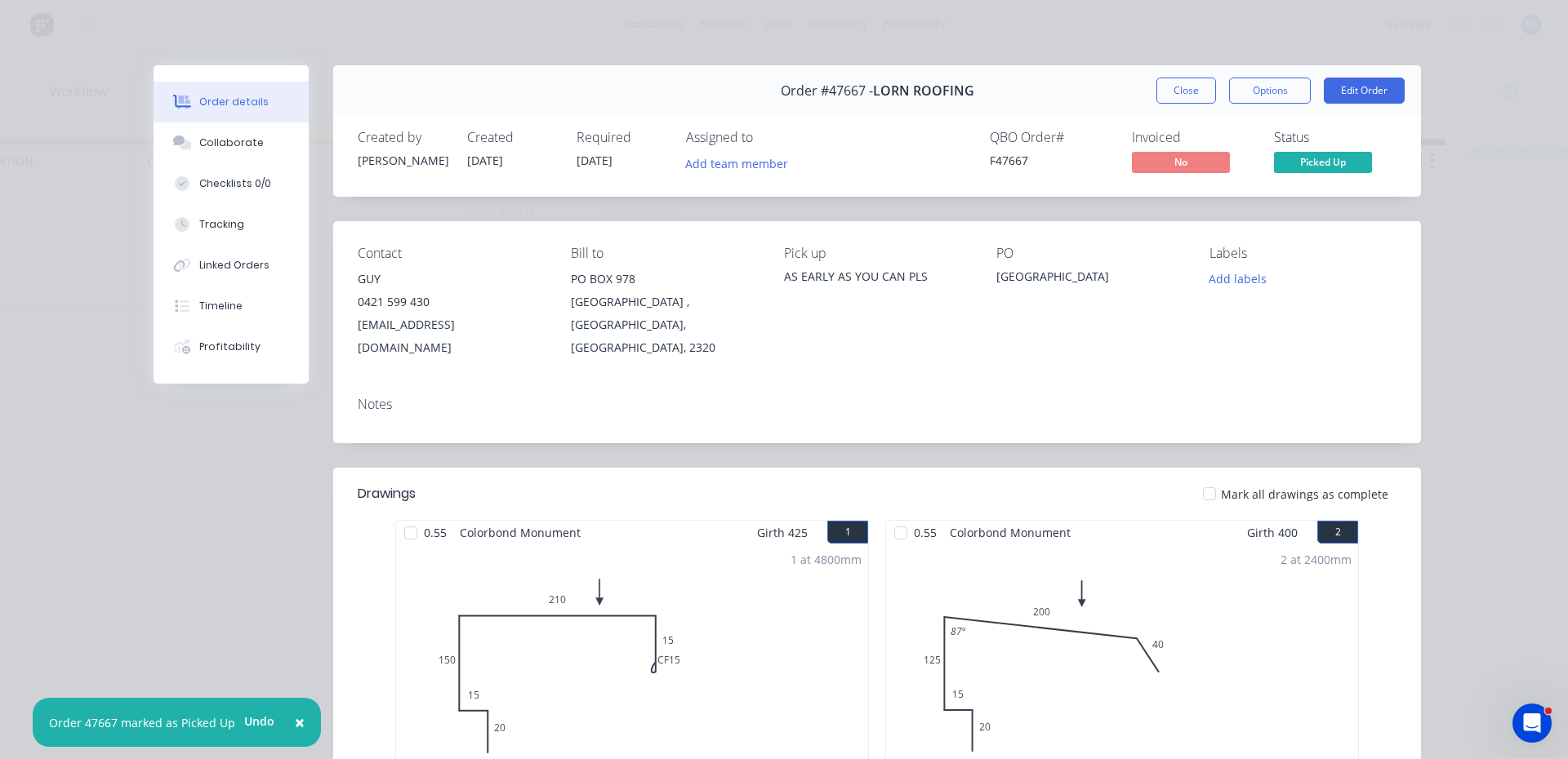
drag, startPoint x: 1549, startPoint y: 364, endPoint x: 1541, endPoint y: 364, distance: 8.0
click at [1549, 364] on div "Order details Collaborate Checklists 0/0 Tracking Linked Orders Timeline Profit…" at bounding box center [784, 380] width 1568 height 759
click at [1534, 364] on div "Order details Collaborate Checklists 0/0 Tracking Linked Orders Timeline Profit…" at bounding box center [784, 380] width 1568 height 759
click at [1200, 97] on button "Close" at bounding box center [1186, 90] width 60 height 26
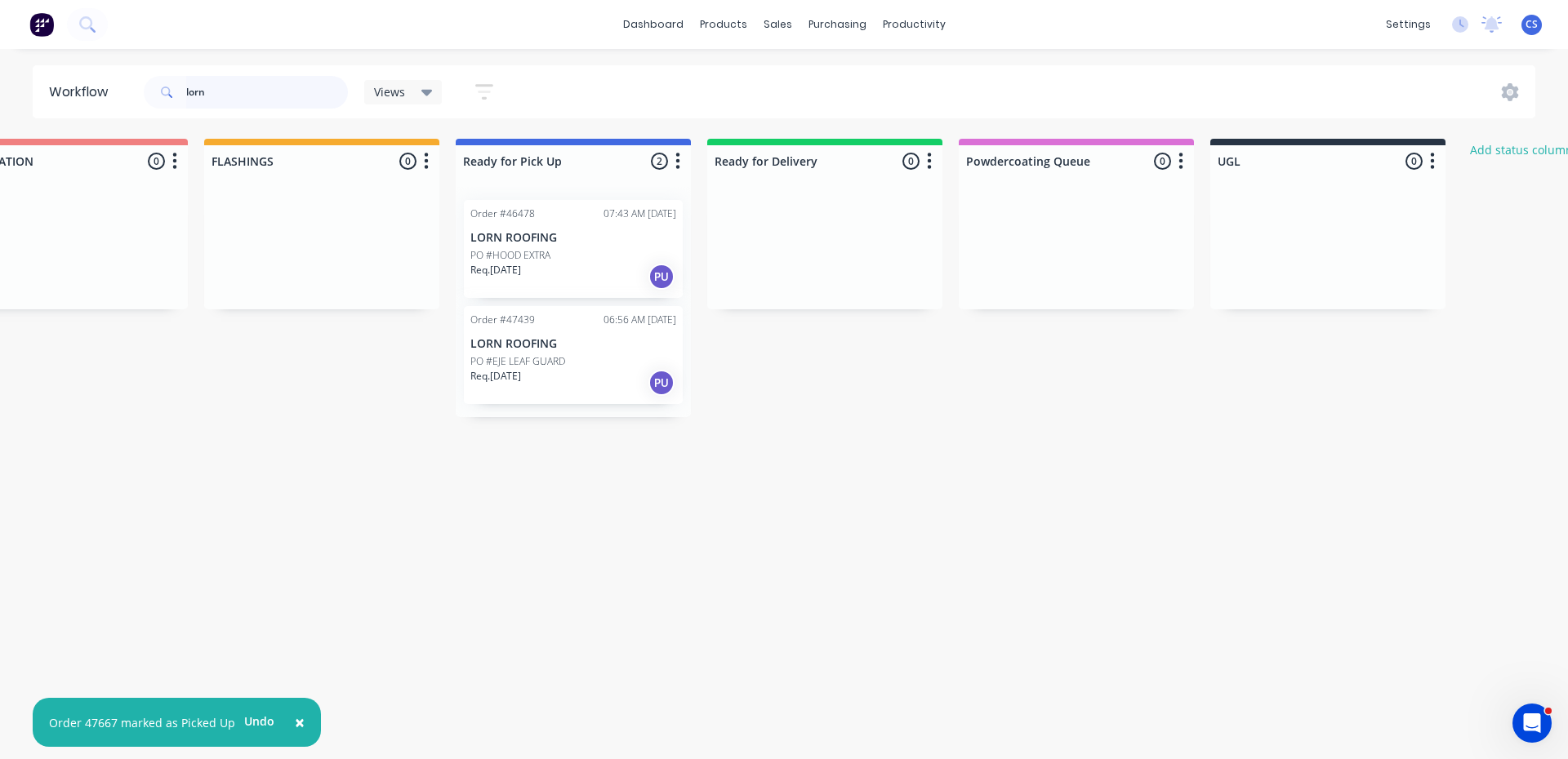
click at [263, 96] on input "lorn" at bounding box center [267, 92] width 162 height 33
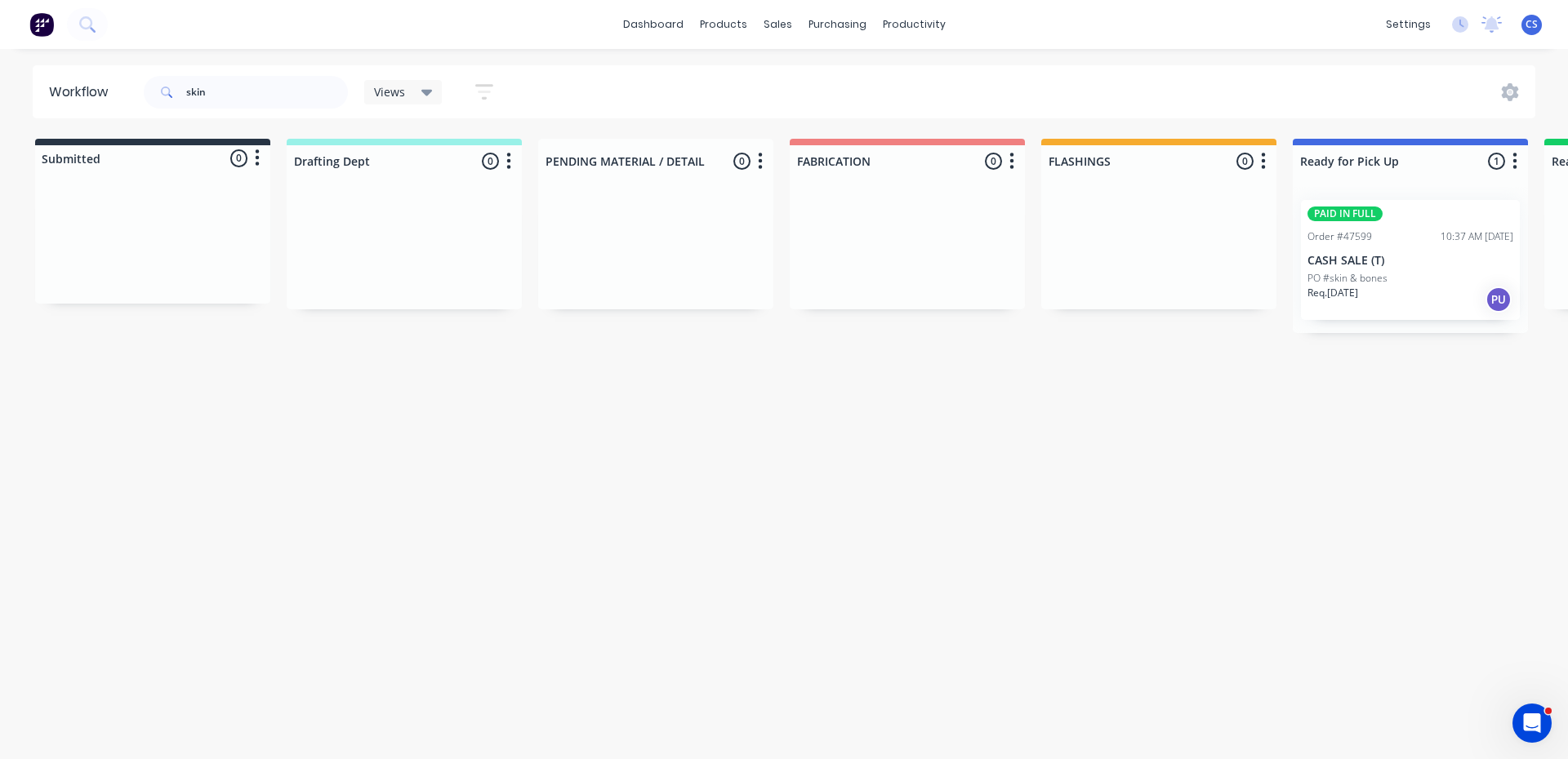
click at [1358, 299] on p "Req. [DATE]" at bounding box center [1333, 293] width 50 height 14
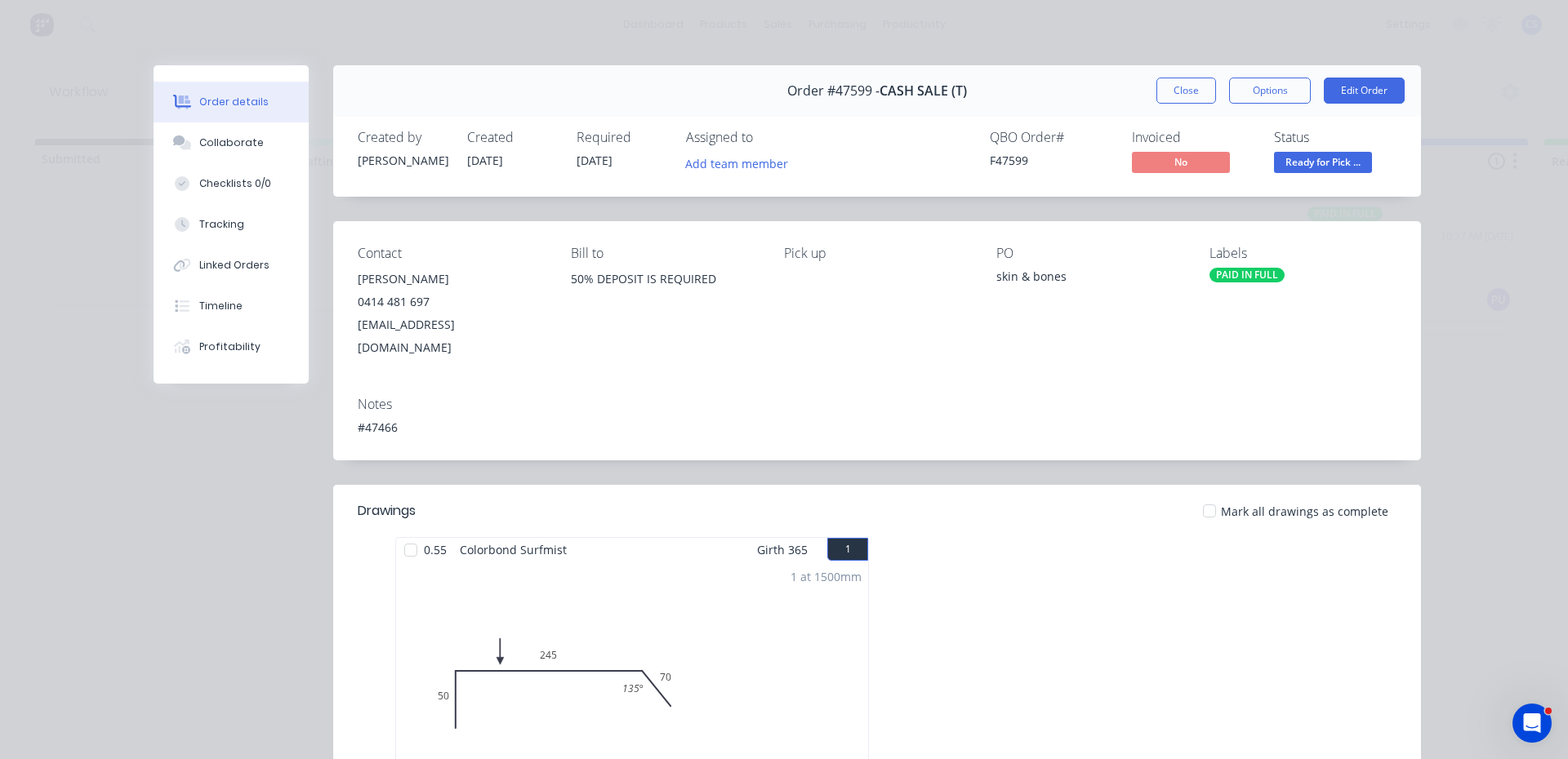
click at [1335, 162] on span "Ready for Pick ..." at bounding box center [1323, 162] width 98 height 20
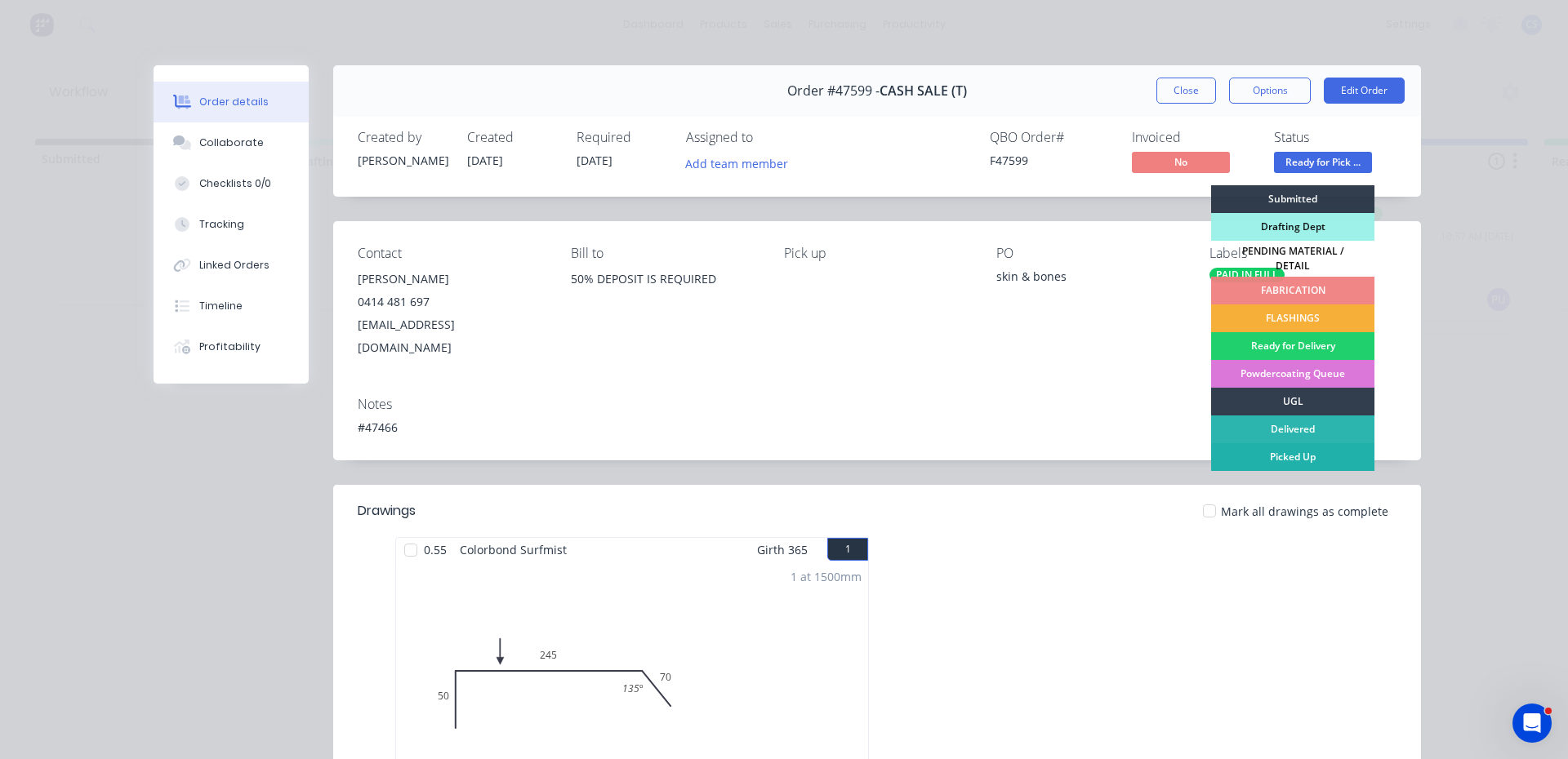
click at [1263, 444] on div "Picked Up" at bounding box center [1293, 457] width 163 height 28
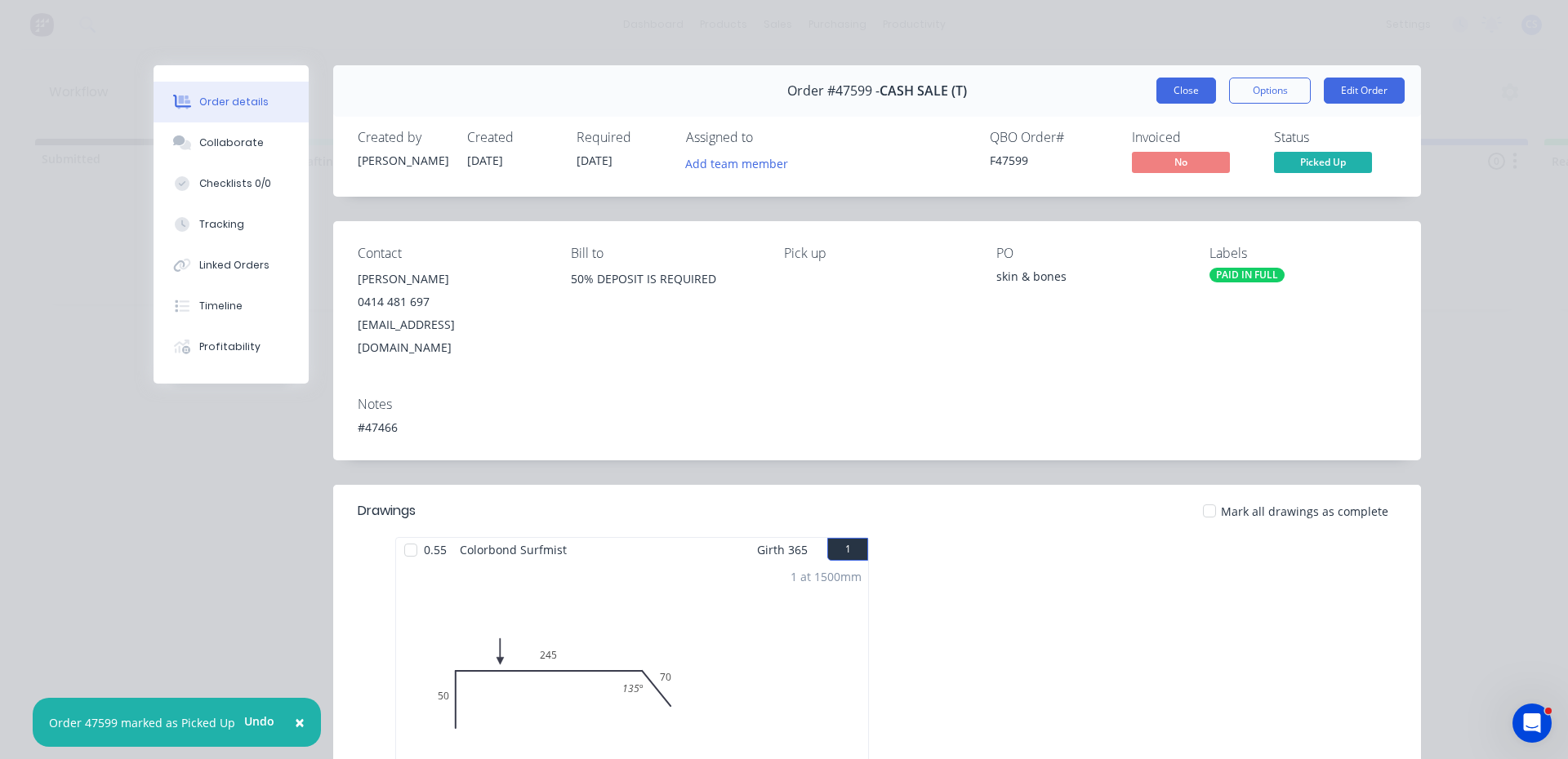
click at [1193, 88] on button "Close" at bounding box center [1186, 90] width 60 height 26
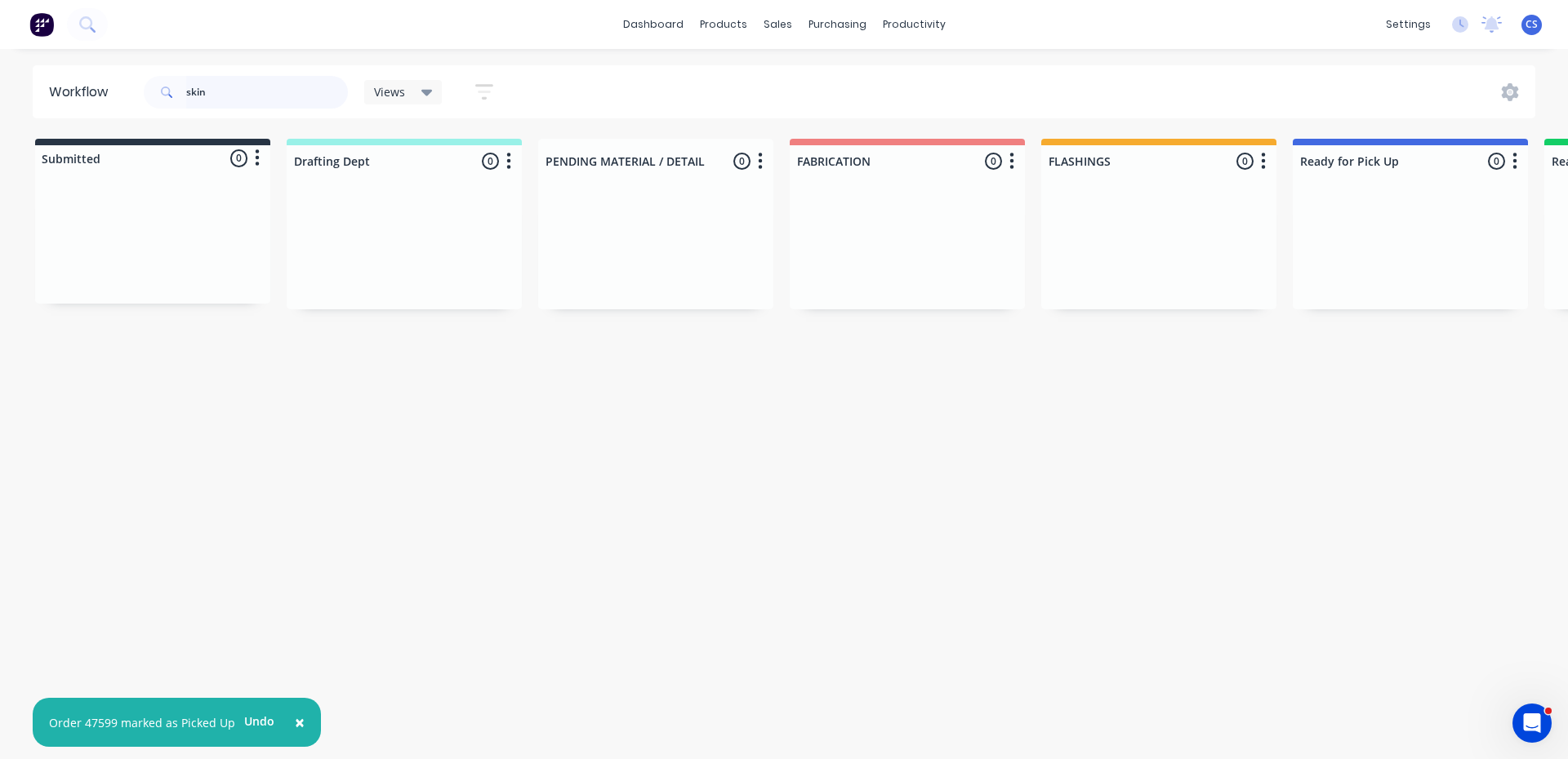
click at [283, 76] on input "skin" at bounding box center [267, 92] width 162 height 33
type input "s"
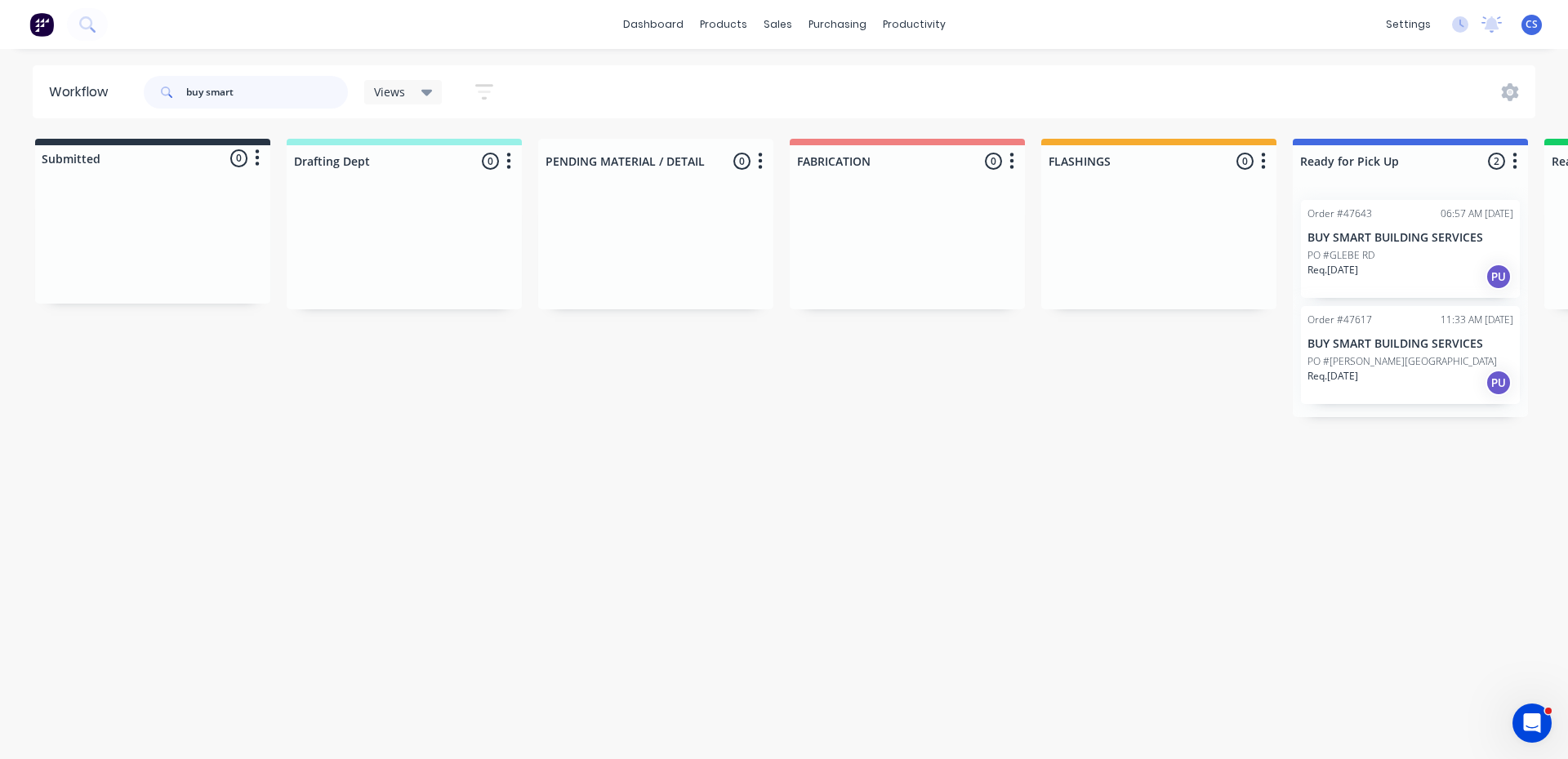
type input "buy smart"
click at [1397, 378] on div "Req. [DATE] PU" at bounding box center [1411, 383] width 206 height 28
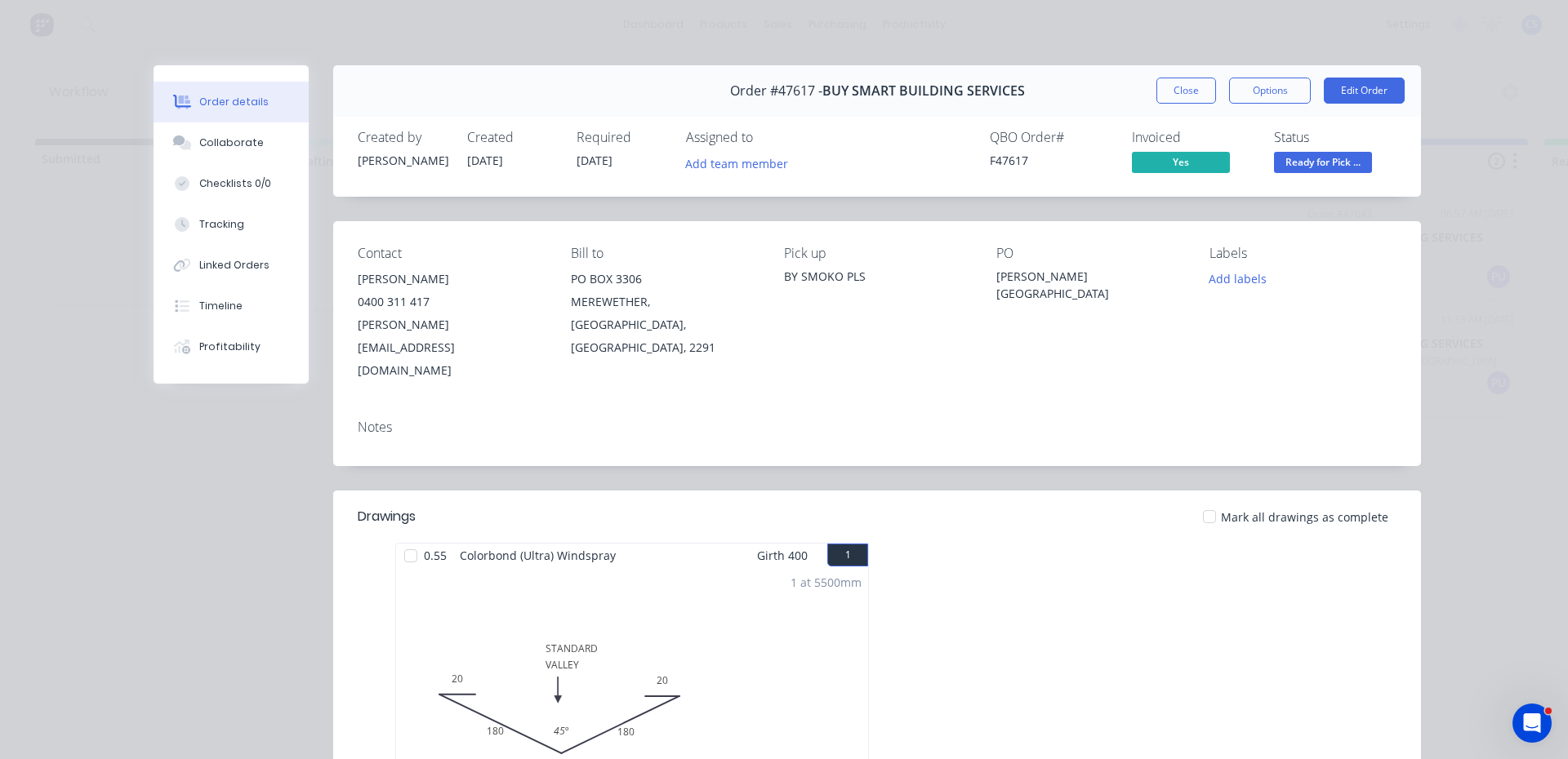
scroll to position [245, 0]
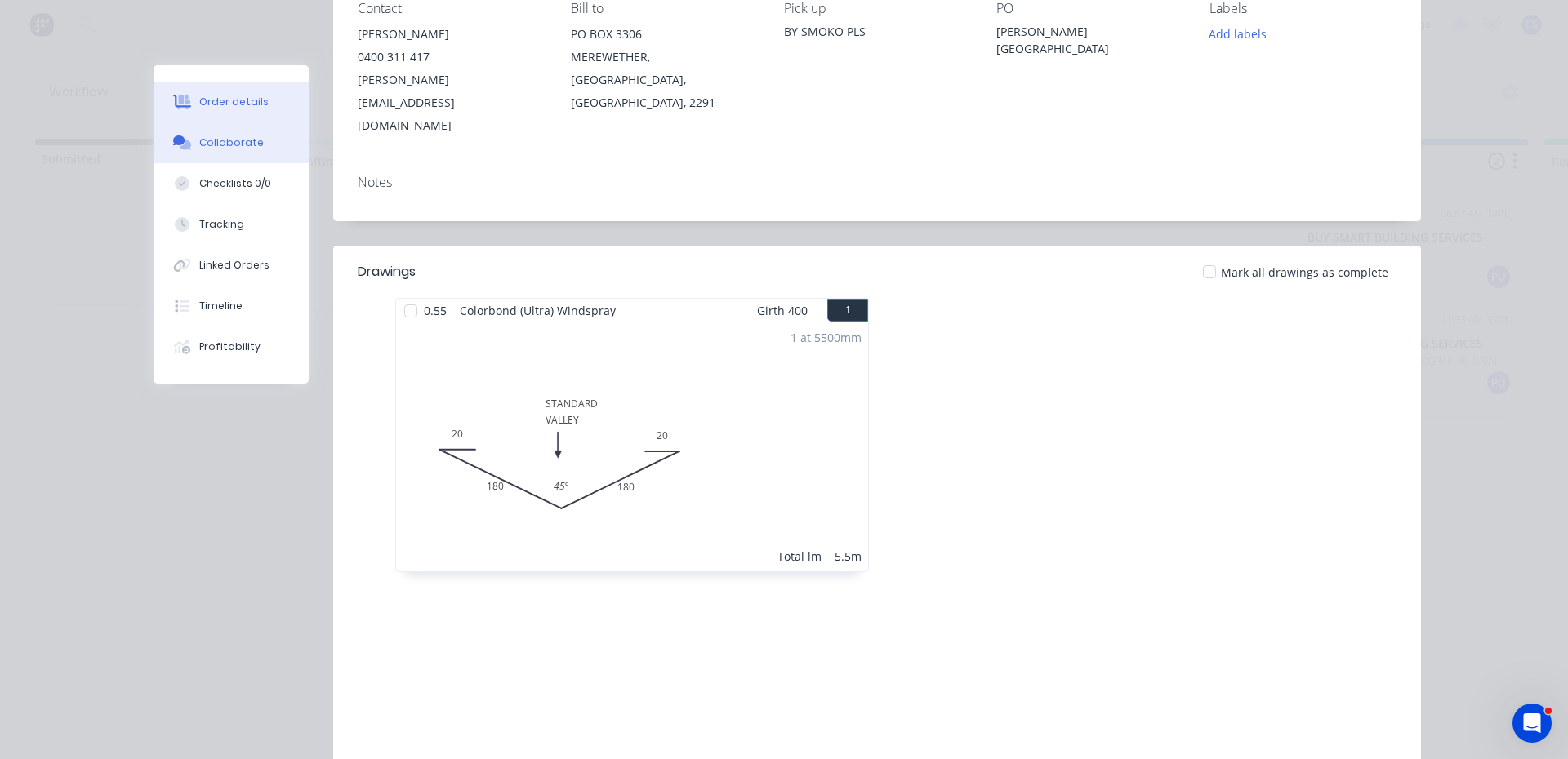
click at [239, 149] on div "Collaborate" at bounding box center [231, 142] width 65 height 14
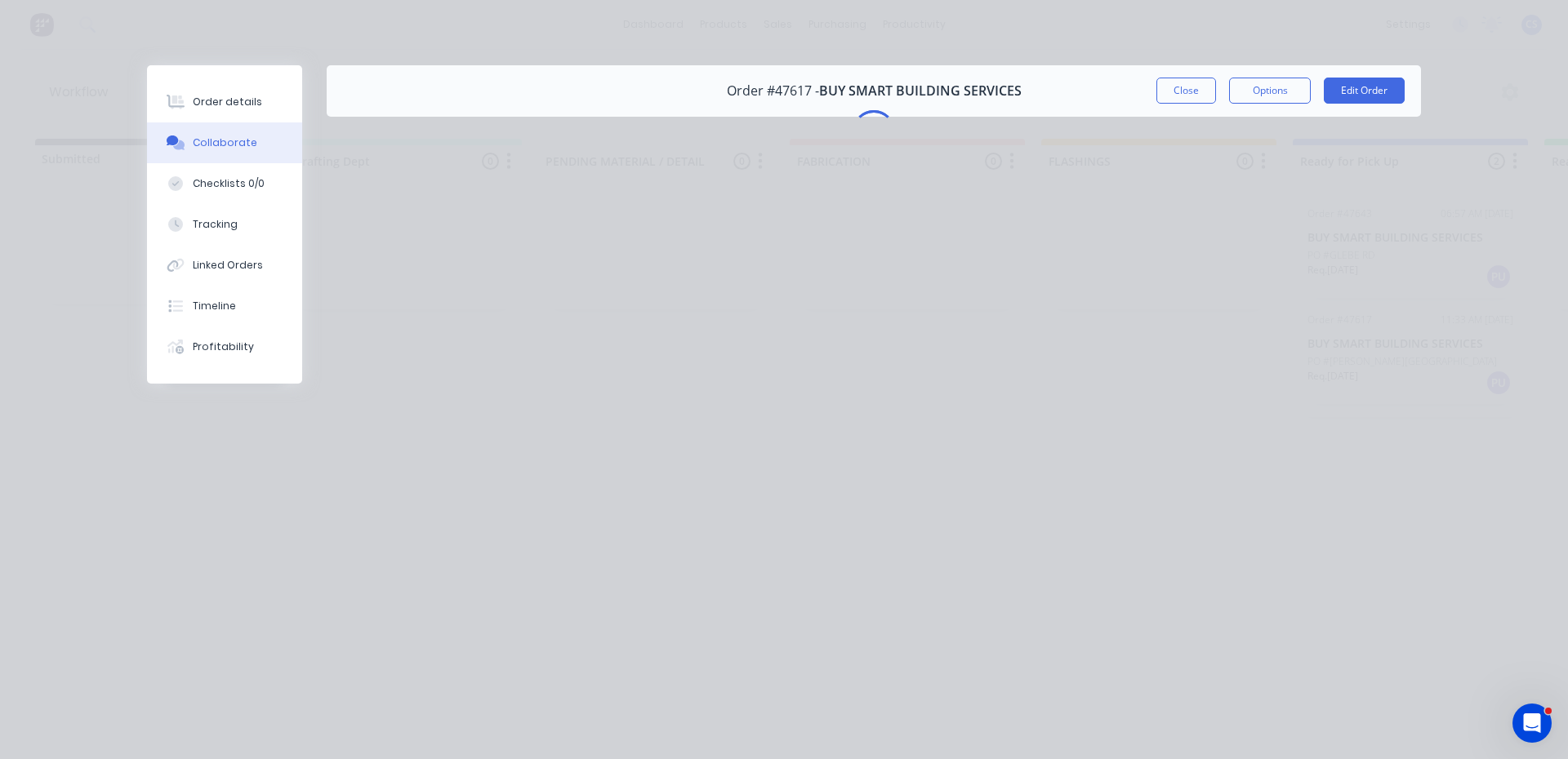
scroll to position [0, 0]
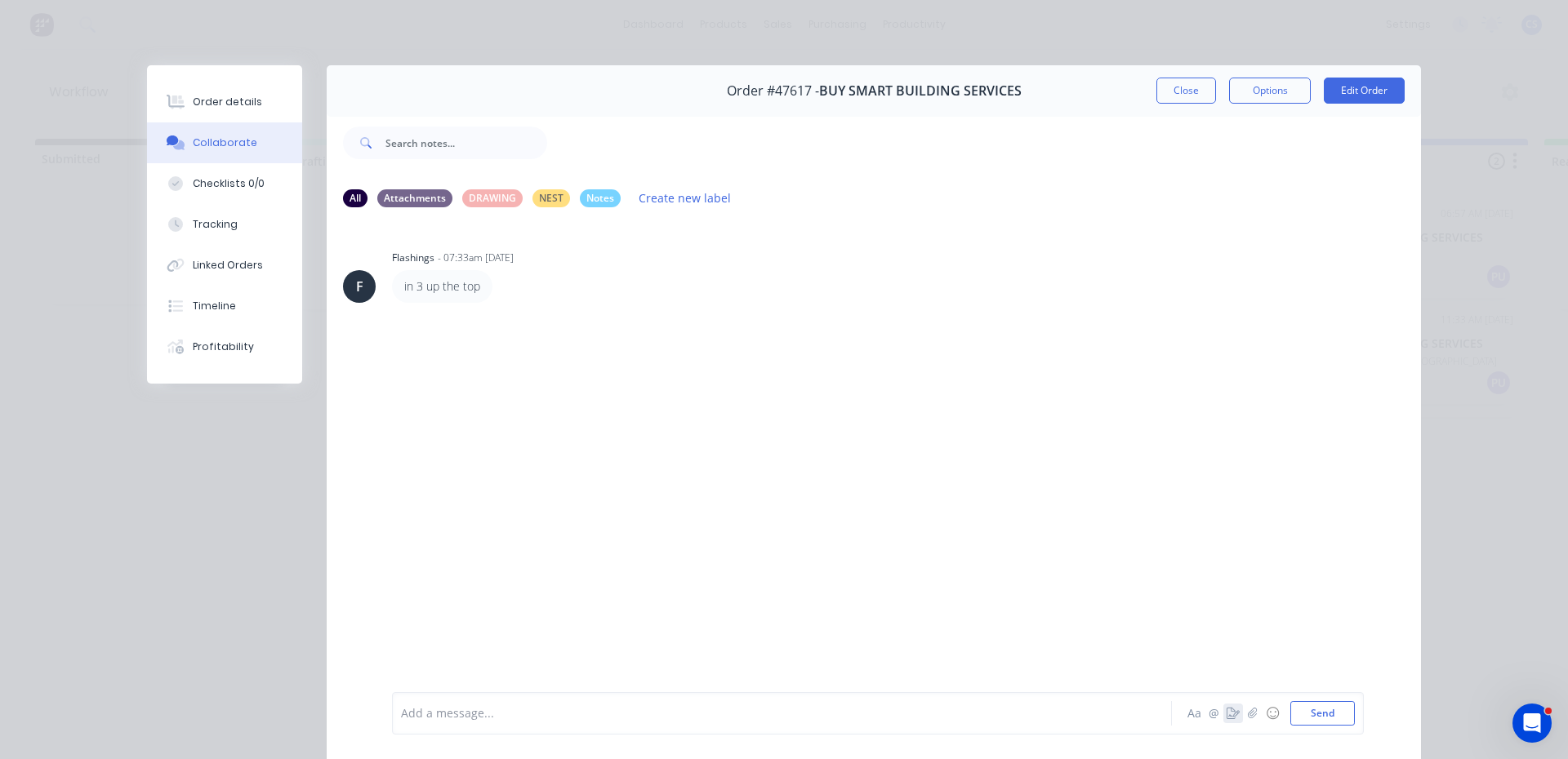
click at [1228, 715] on icon "button" at bounding box center [1234, 714] width 13 height 12
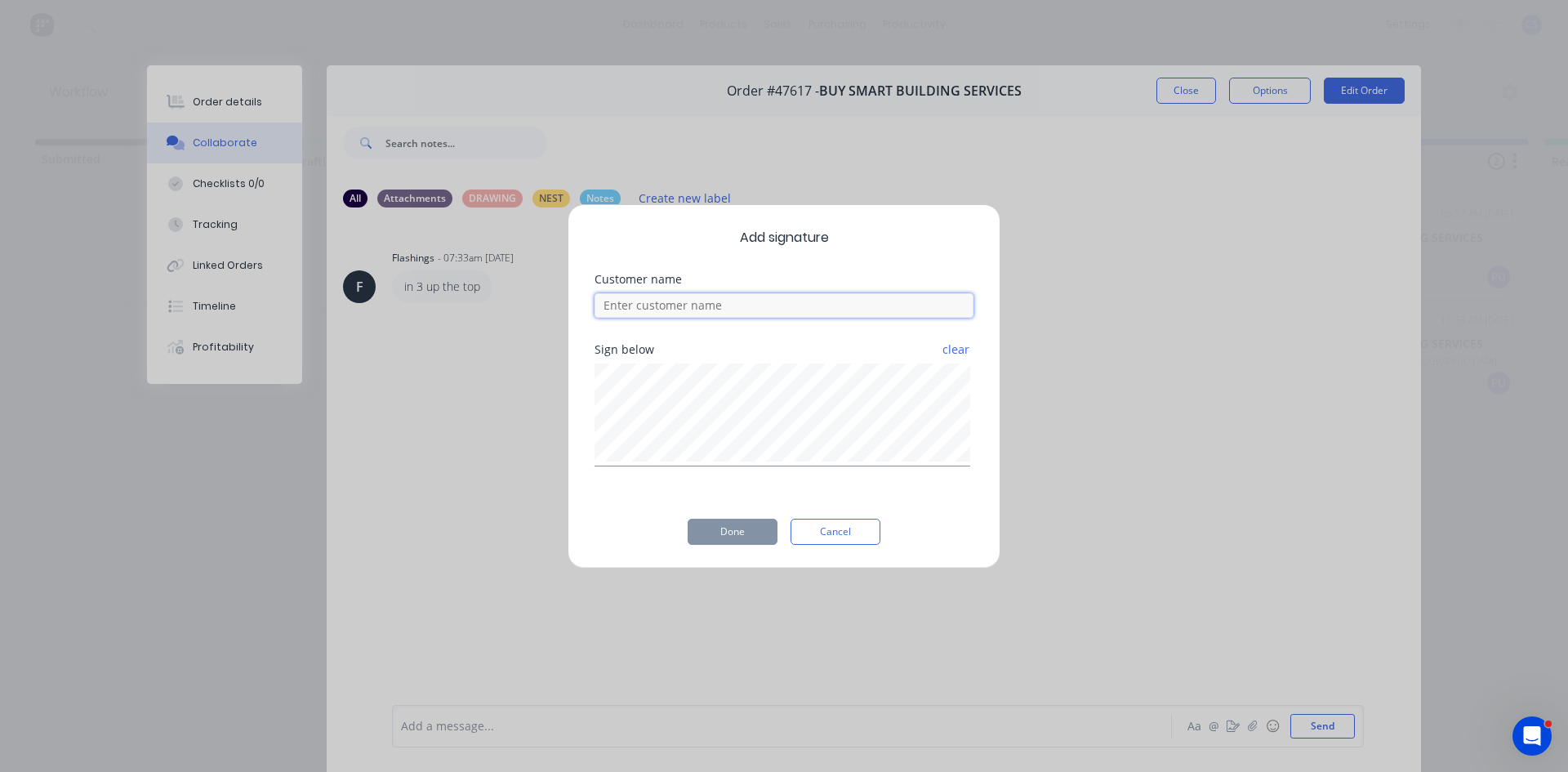
click at [681, 309] on input at bounding box center [784, 305] width 379 height 24
type input "[PERSON_NAME]"
click at [727, 530] on button "Done" at bounding box center [732, 531] width 90 height 26
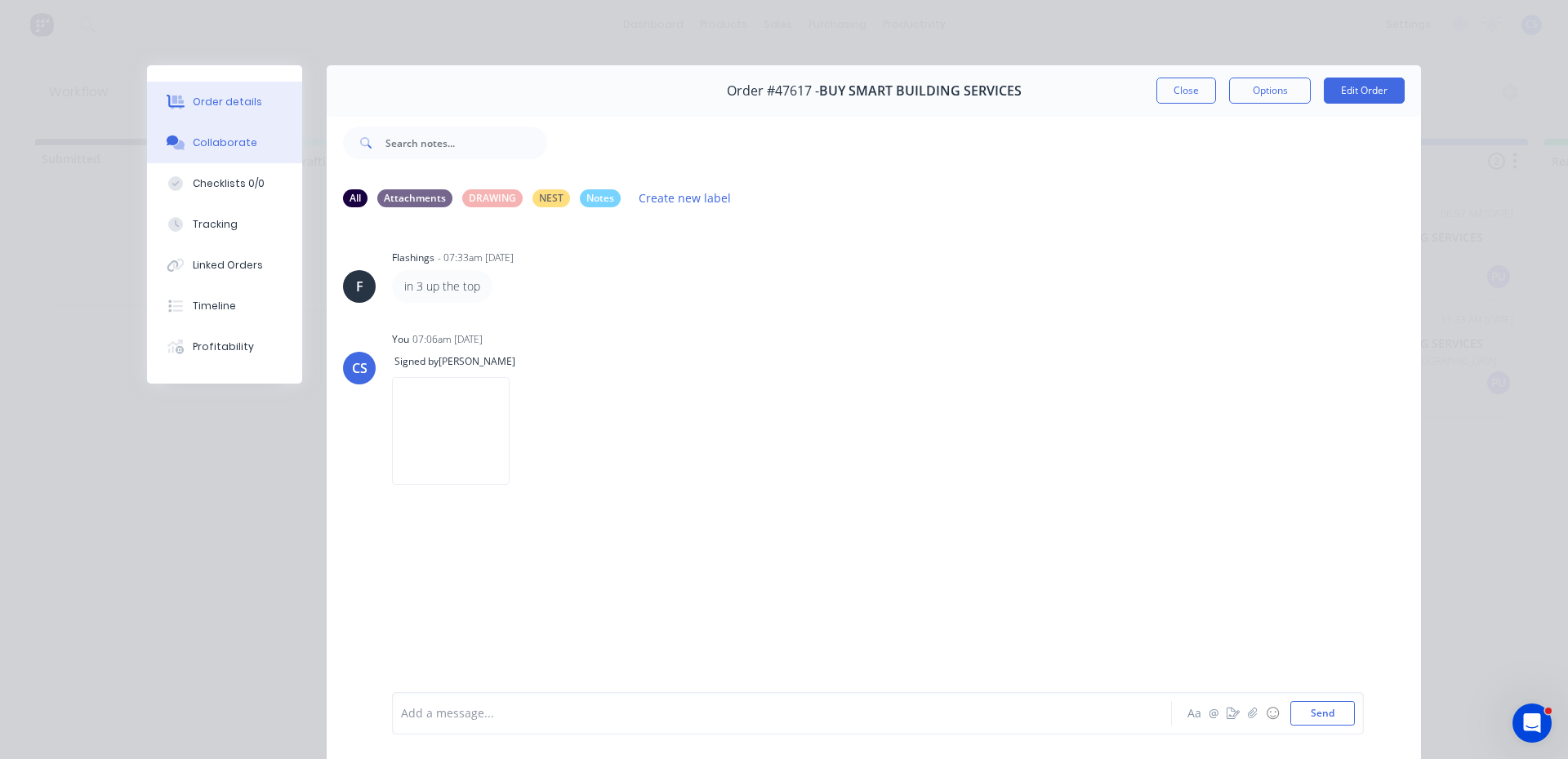
click at [248, 114] on button "Order details" at bounding box center [225, 102] width 155 height 41
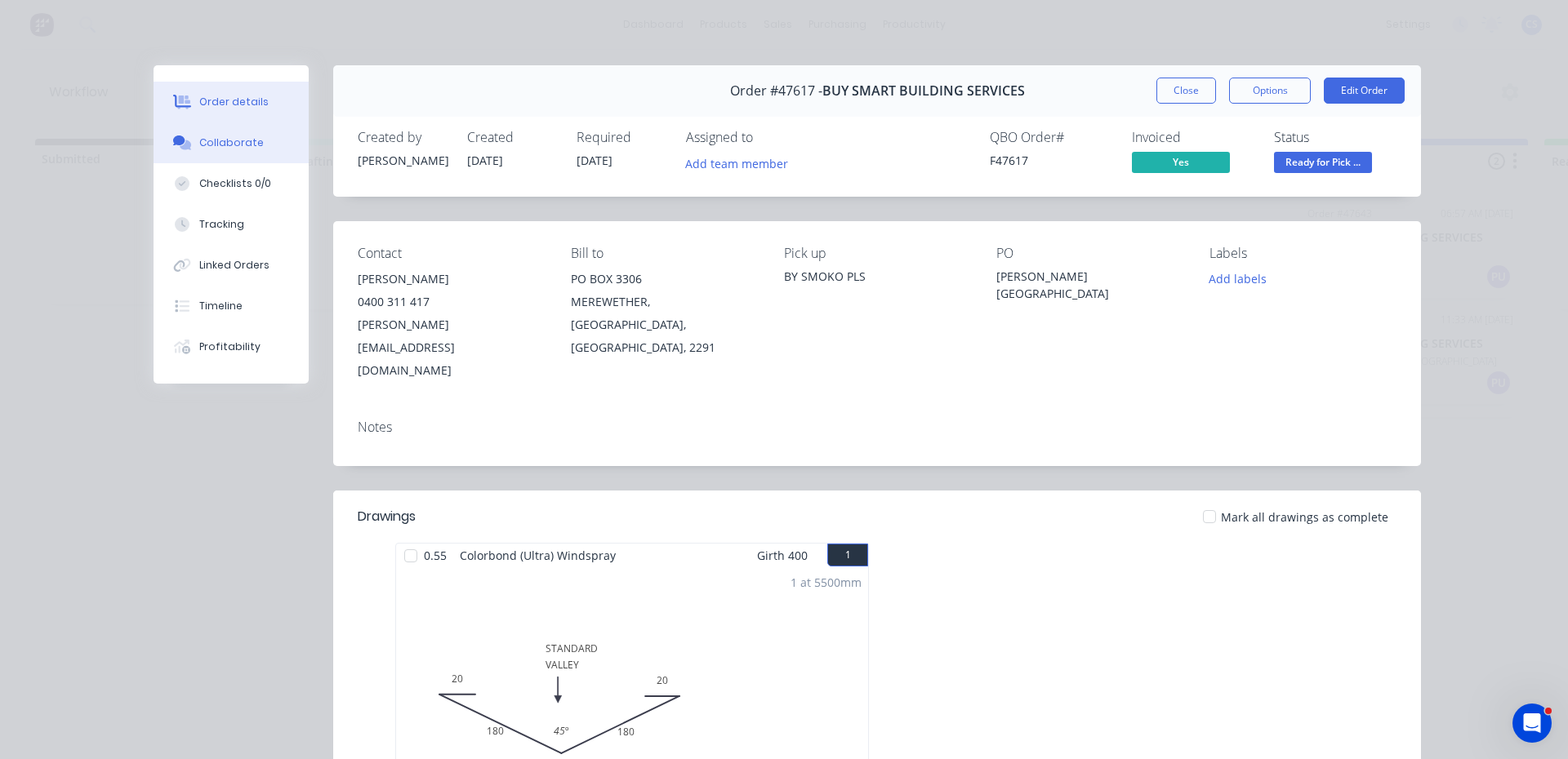
click at [277, 153] on button "Collaborate" at bounding box center [231, 143] width 155 height 41
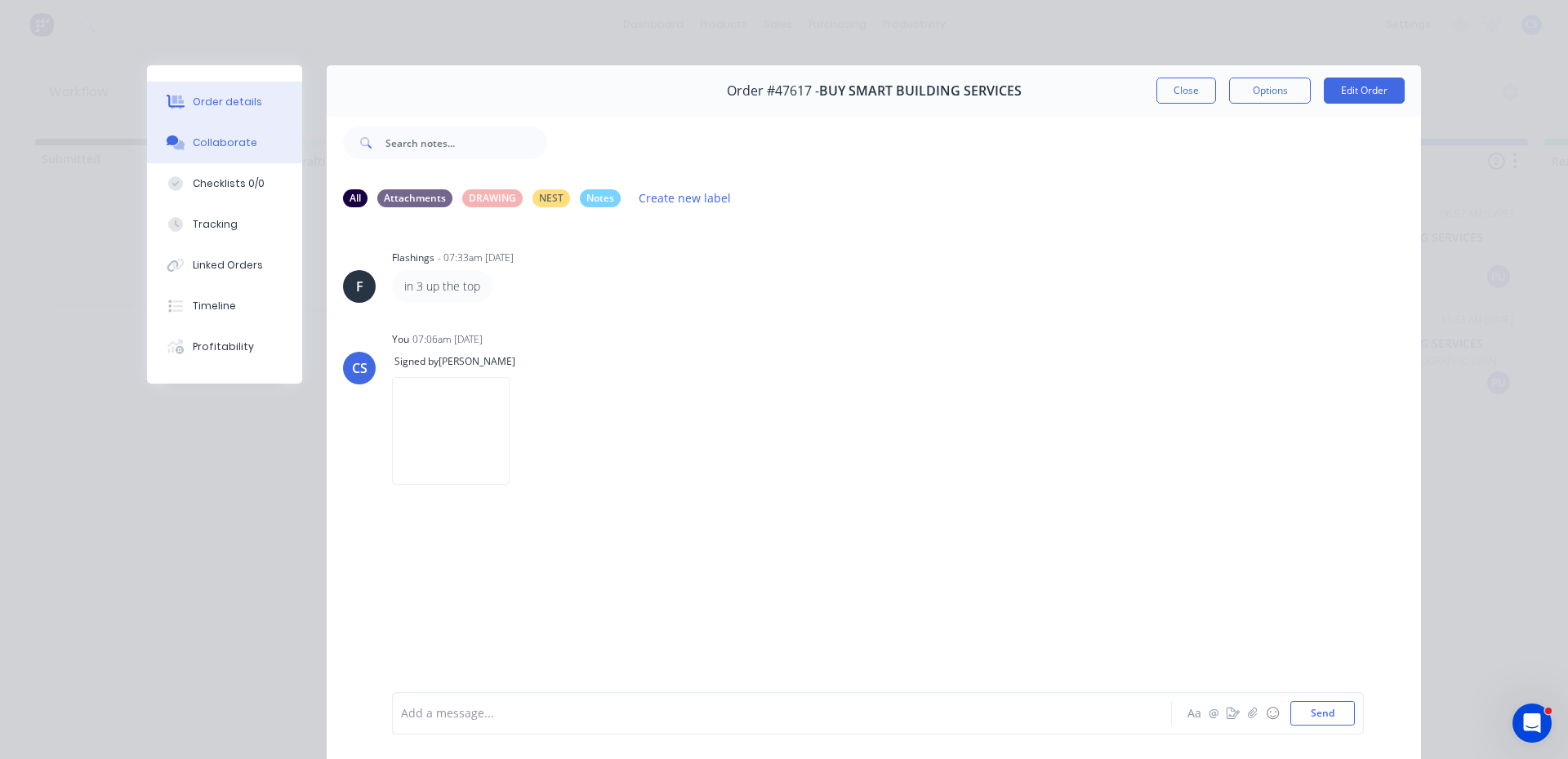
click at [249, 100] on div "Order details" at bounding box center [227, 102] width 69 height 14
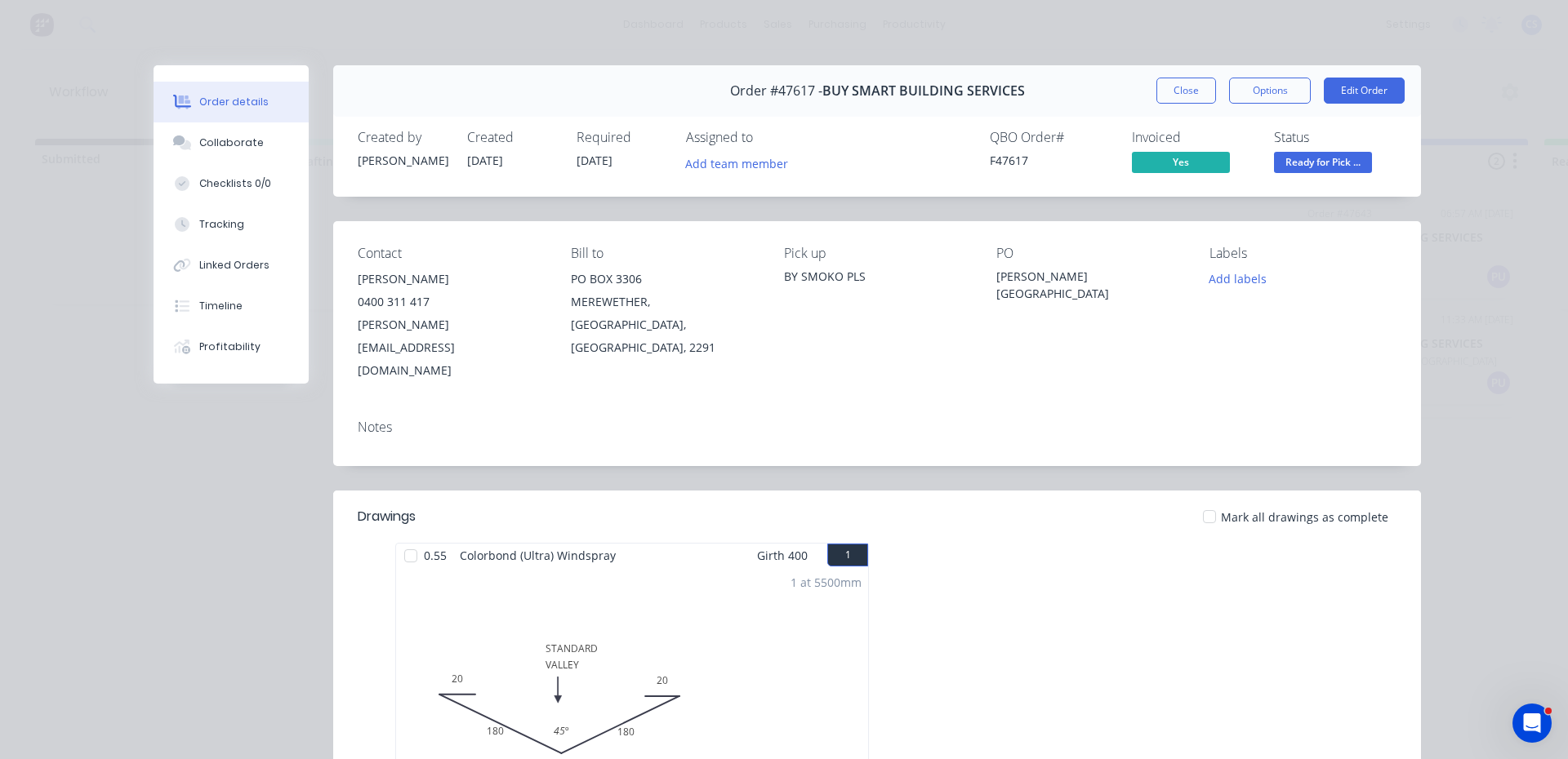
click at [1321, 166] on span "Ready for Pick ..." at bounding box center [1323, 162] width 98 height 20
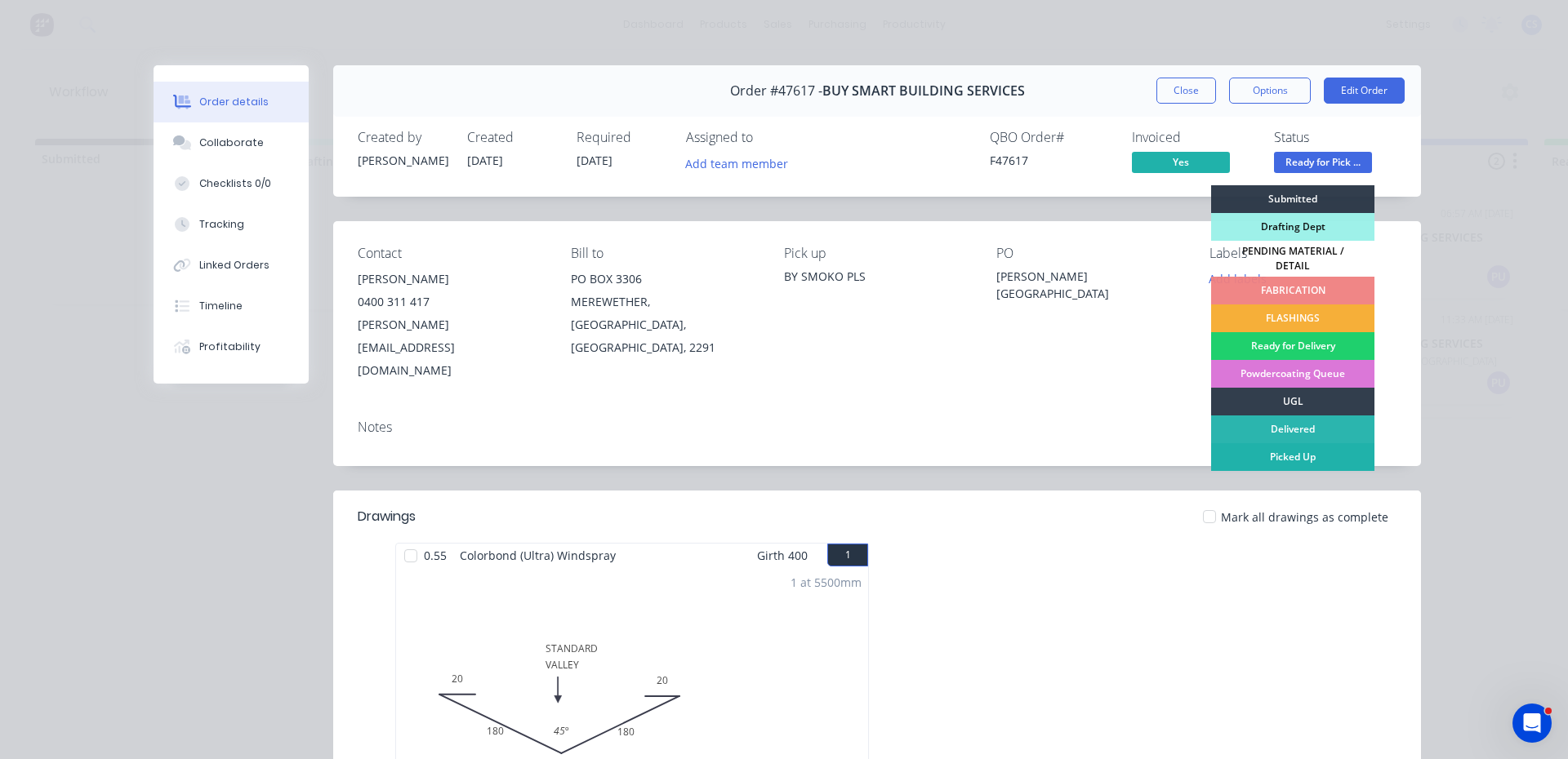
click at [1278, 446] on div "Picked Up" at bounding box center [1293, 457] width 163 height 28
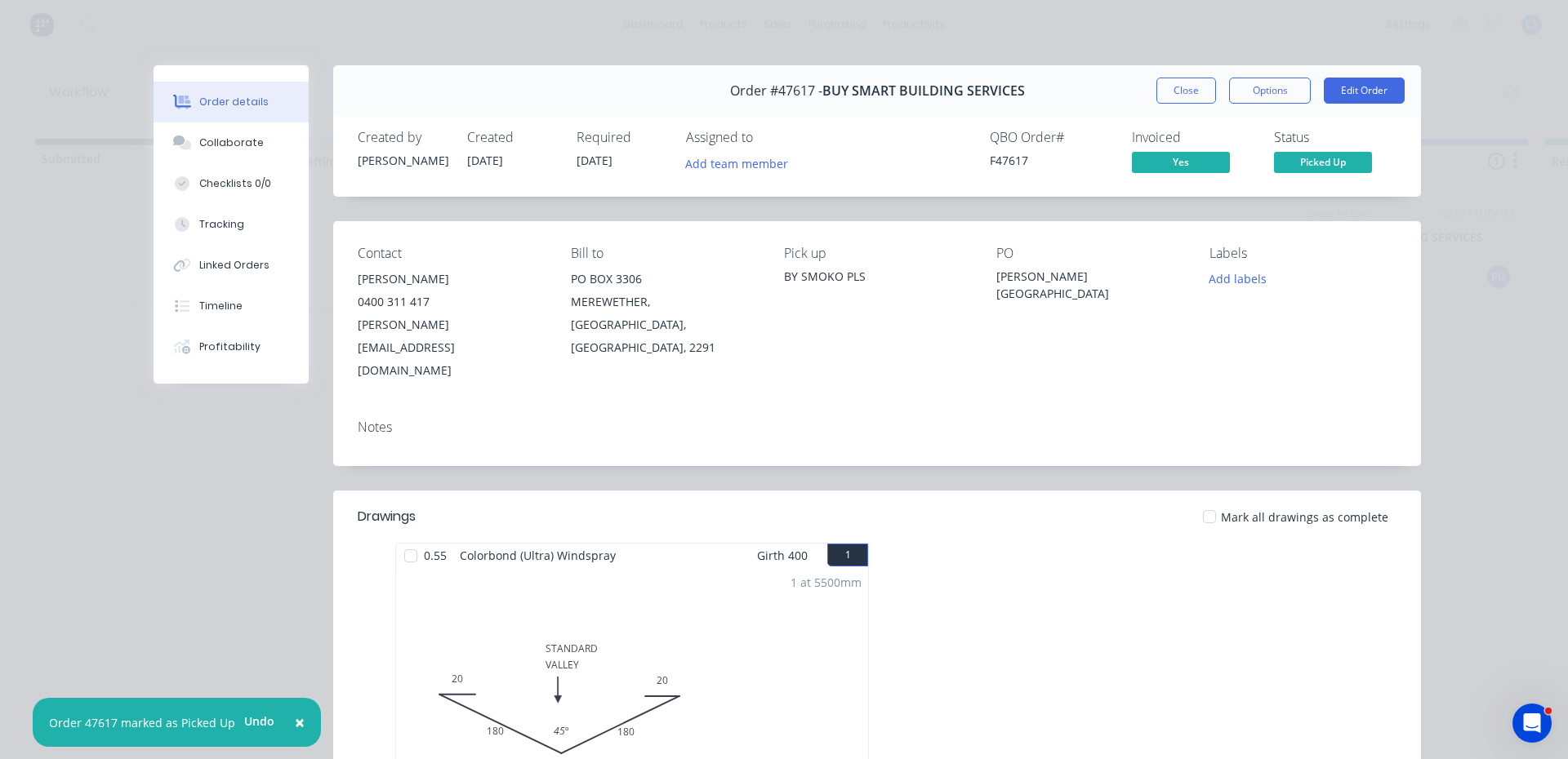
click at [1169, 104] on div "Order #47617 - BUY SMART BUILDING SERVICES Close Options Edit Order" at bounding box center [877, 91] width 1088 height 51
click at [1167, 98] on button "Close" at bounding box center [1186, 90] width 60 height 26
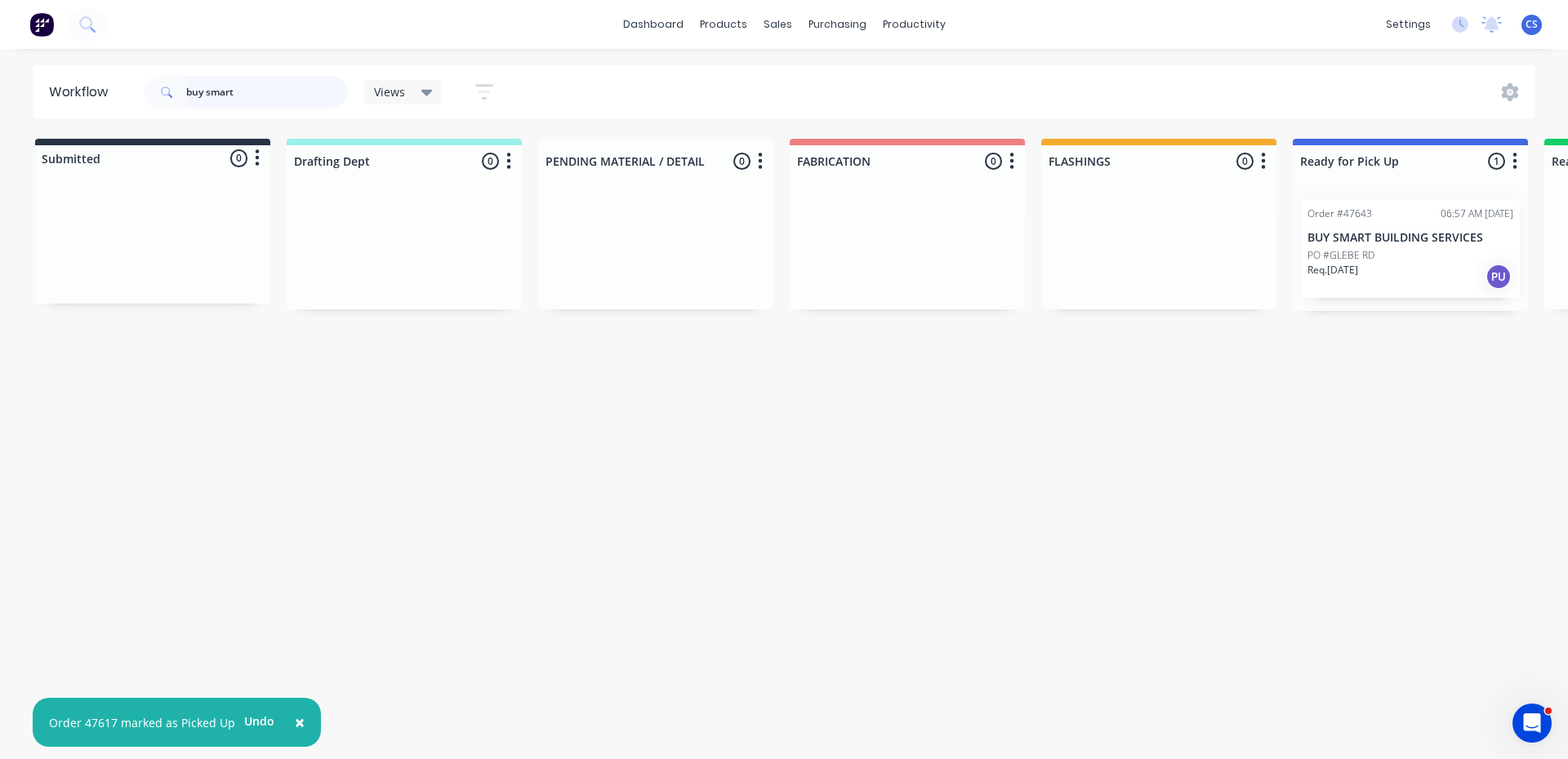
drag, startPoint x: 100, startPoint y: 109, endPoint x: 65, endPoint y: 109, distance: 35.0
click at [66, 109] on header "Workflow buy smart Views Save new view None (Default) edit [PERSON_NAME] edit P…" at bounding box center [784, 92] width 1503 height 53
